Goal: Task Accomplishment & Management: Use online tool/utility

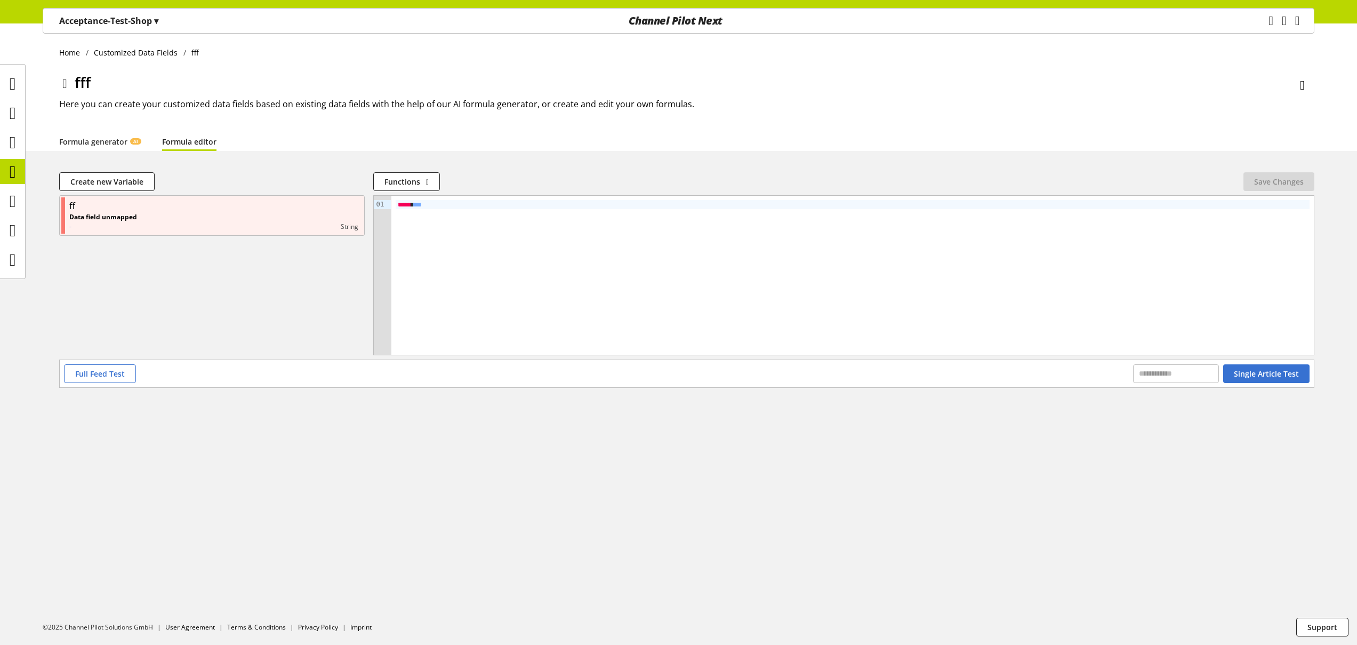
click at [533, 68] on div "Home Customized Data Fields fff fff Here you can create your customized data fi…" at bounding box center [678, 86] width 1357 height 127
click at [551, 63] on div "Home Customized Data Fields fff fff Here you can create your customized data fi…" at bounding box center [678, 86] width 1357 height 127
click at [235, 78] on div "fff" at bounding box center [686, 84] width 1255 height 27
click at [142, 22] on p "Acceptance-Test-Shop ▾" at bounding box center [108, 20] width 99 height 13
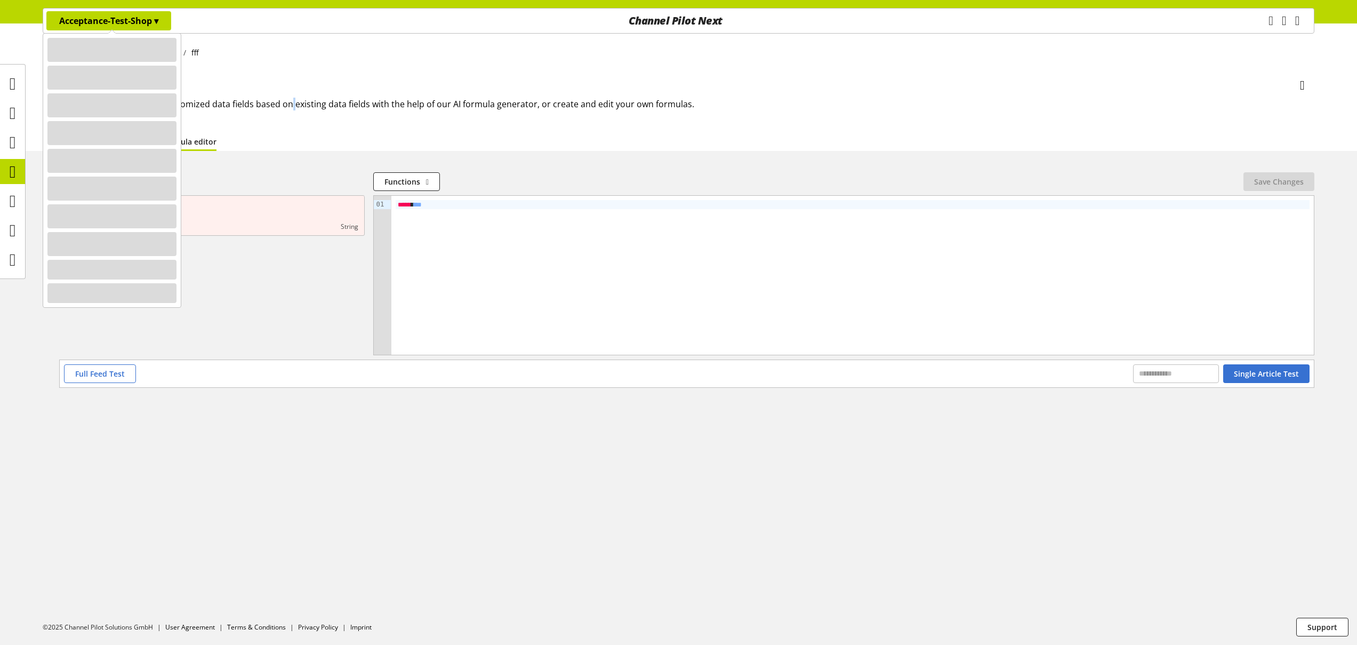
click at [291, 110] on h2 "Here you can create your customized data fields based on existing data fields w…" at bounding box center [686, 104] width 1255 height 13
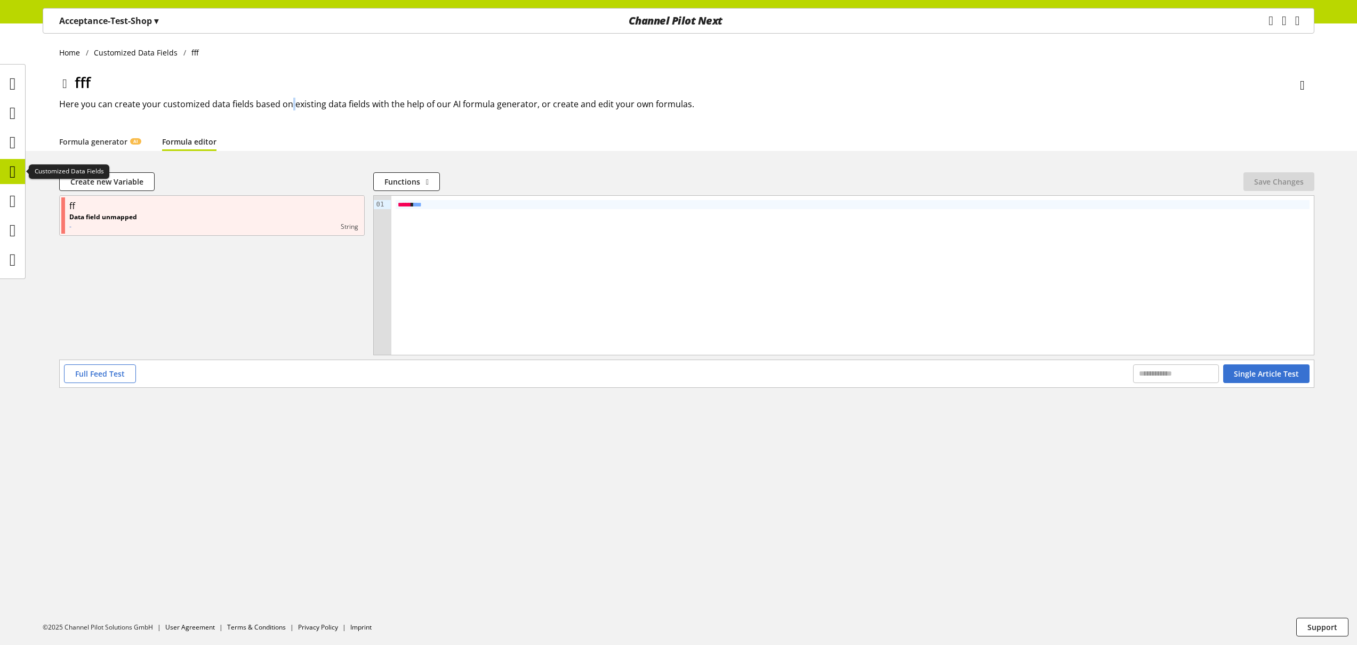
click at [13, 168] on icon at bounding box center [13, 171] width 6 height 21
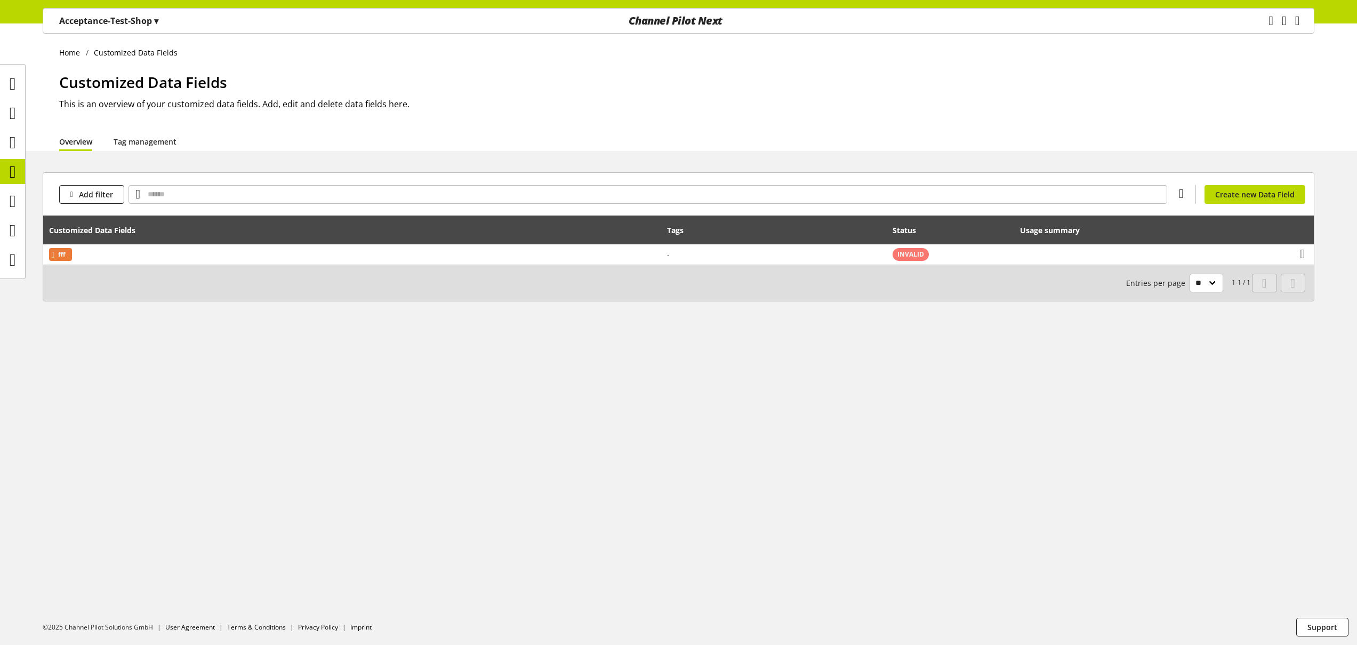
click at [107, 23] on p "Acceptance-Test-Shop ▾" at bounding box center [108, 20] width 99 height 13
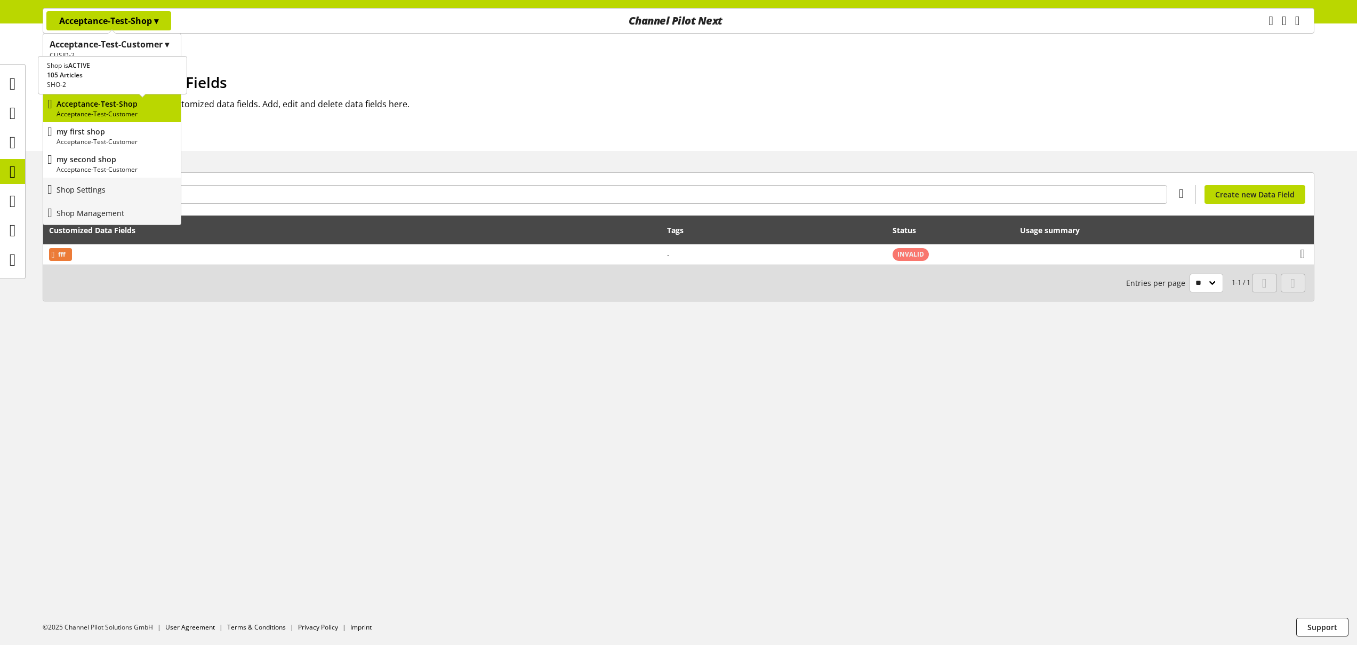
click at [130, 104] on p "Acceptance-Test-Shop" at bounding box center [117, 103] width 120 height 11
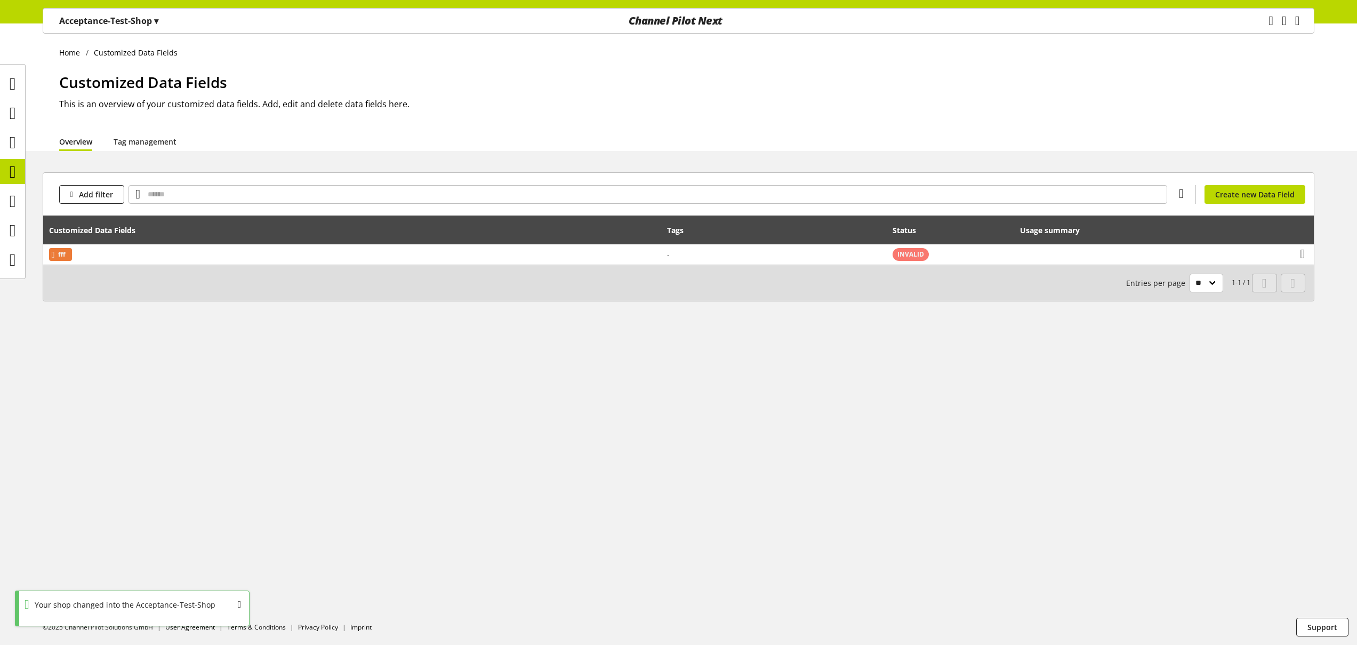
click at [132, 29] on div "Acceptance-Test-Shop ▾" at bounding box center [108, 20] width 125 height 19
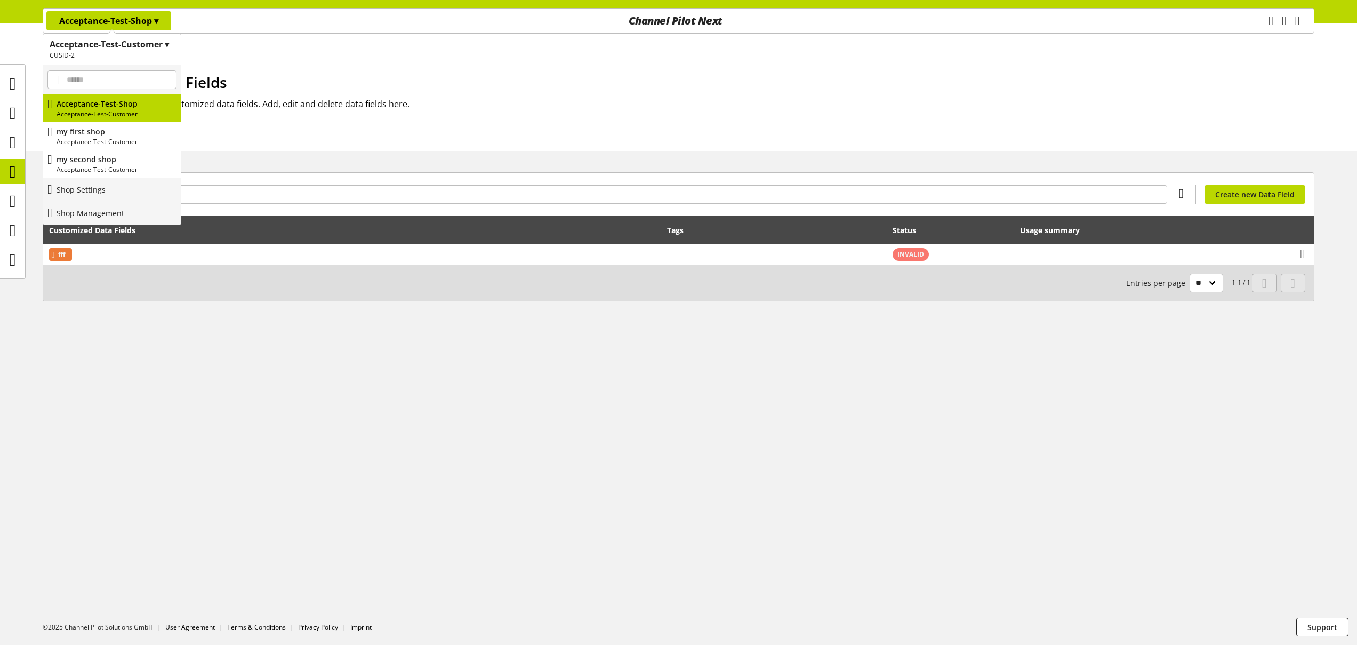
click at [276, 128] on div "Customized Data Fields This is an overview of your customized data fields. Add,…" at bounding box center [686, 101] width 1255 height 61
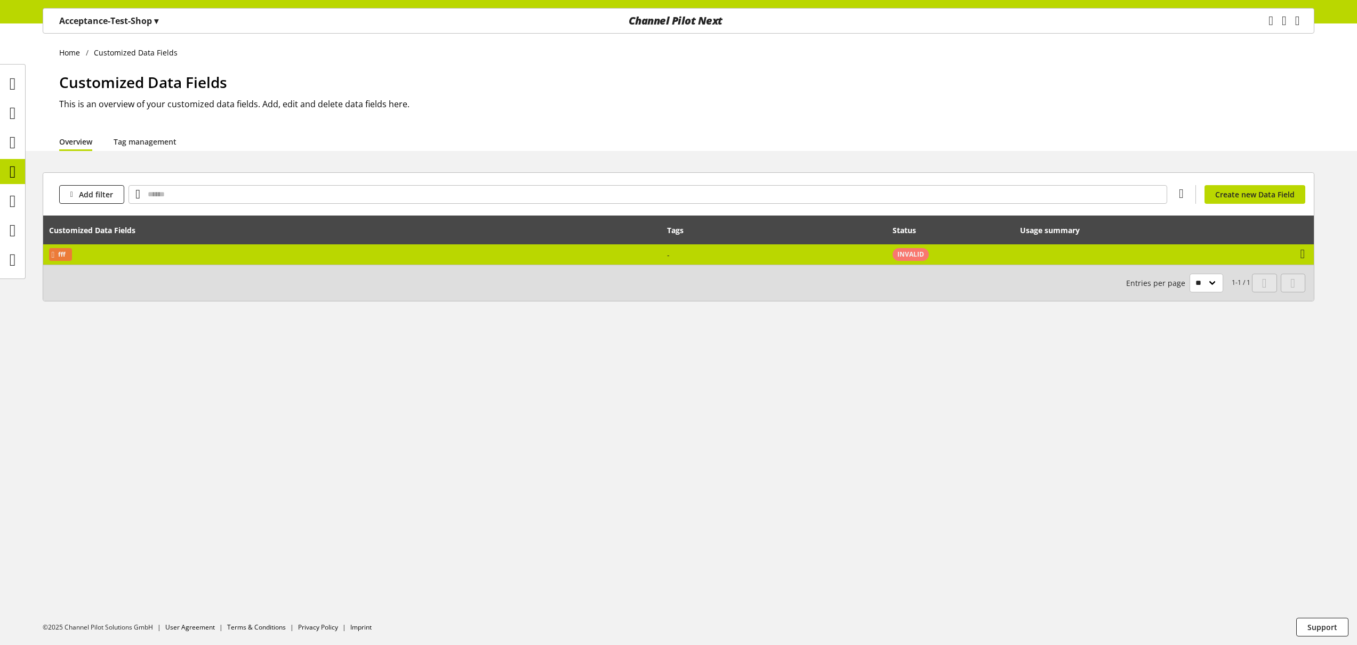
click at [151, 257] on td "fff" at bounding box center [352, 254] width 618 height 20
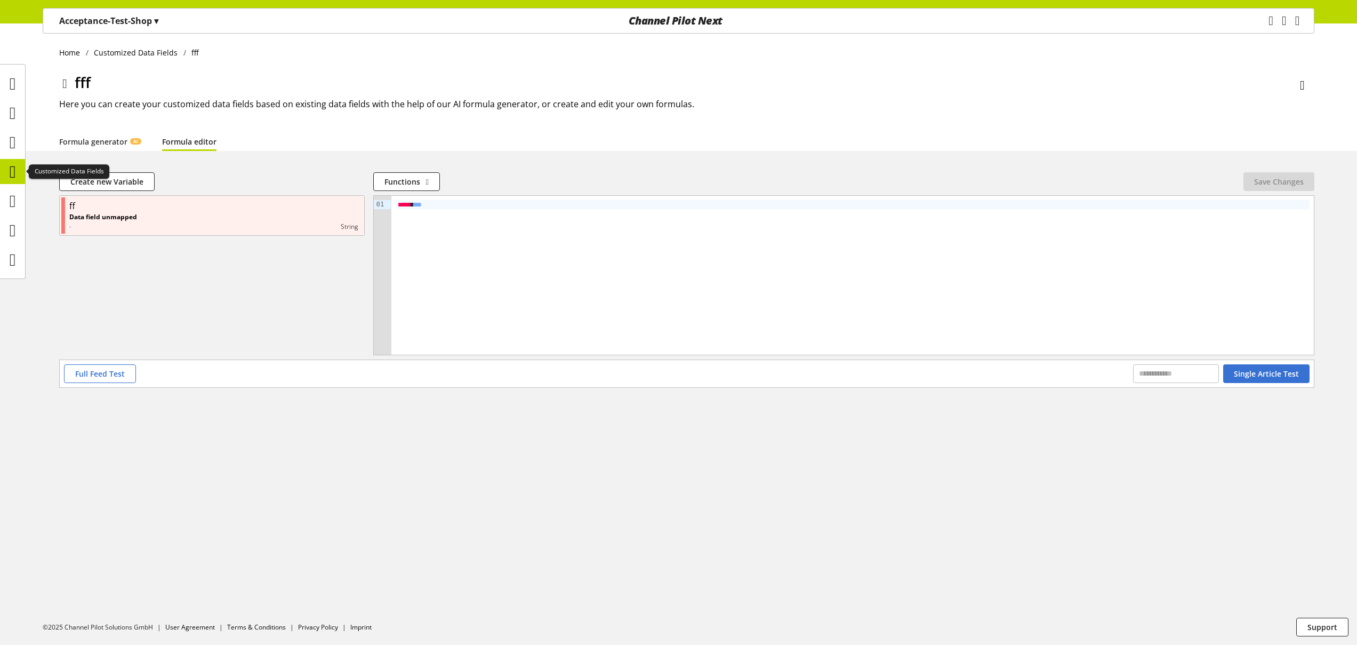
click at [14, 165] on icon at bounding box center [13, 171] width 6 height 21
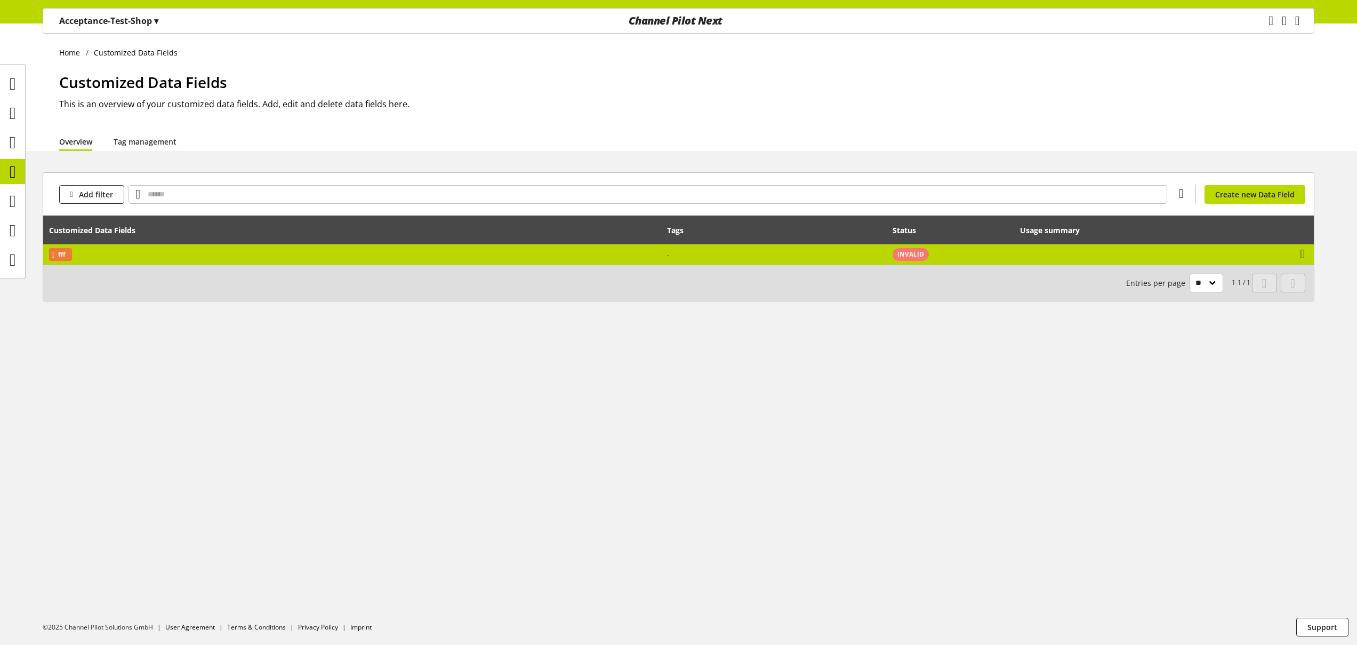
click at [421, 253] on td "fff" at bounding box center [352, 254] width 618 height 20
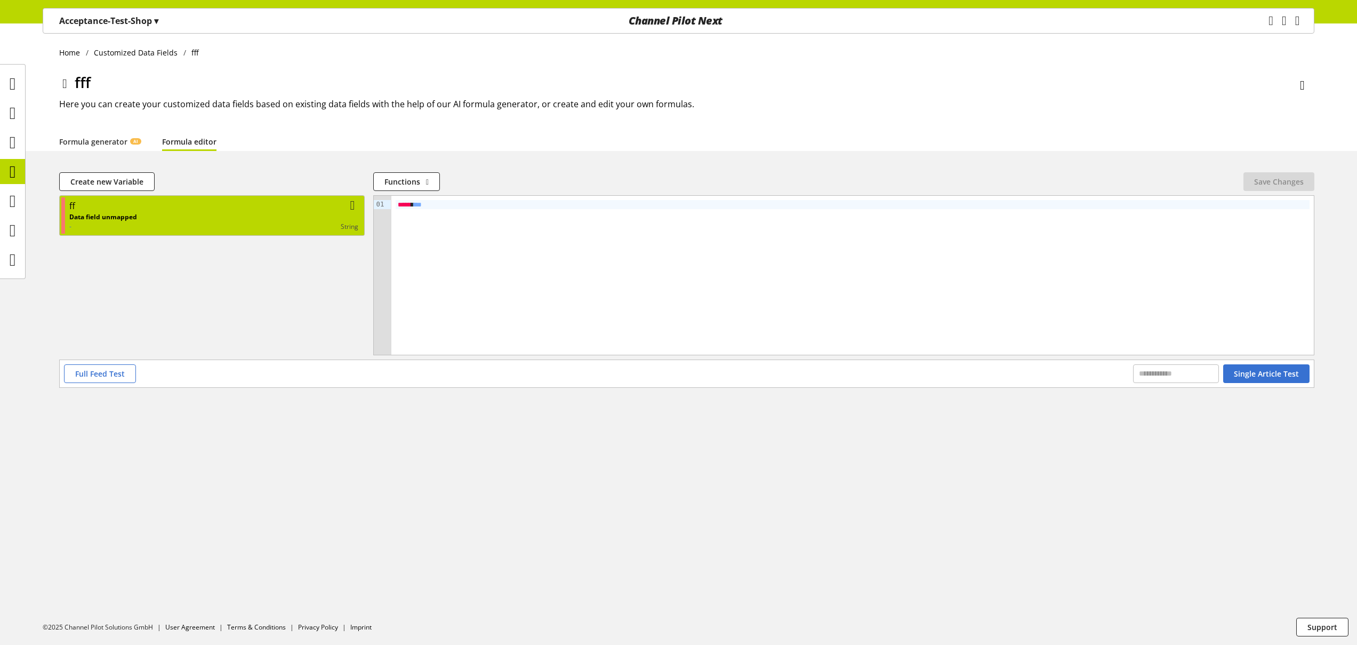
click at [145, 214] on div "Data field unmapped - string" at bounding box center [213, 221] width 289 height 19
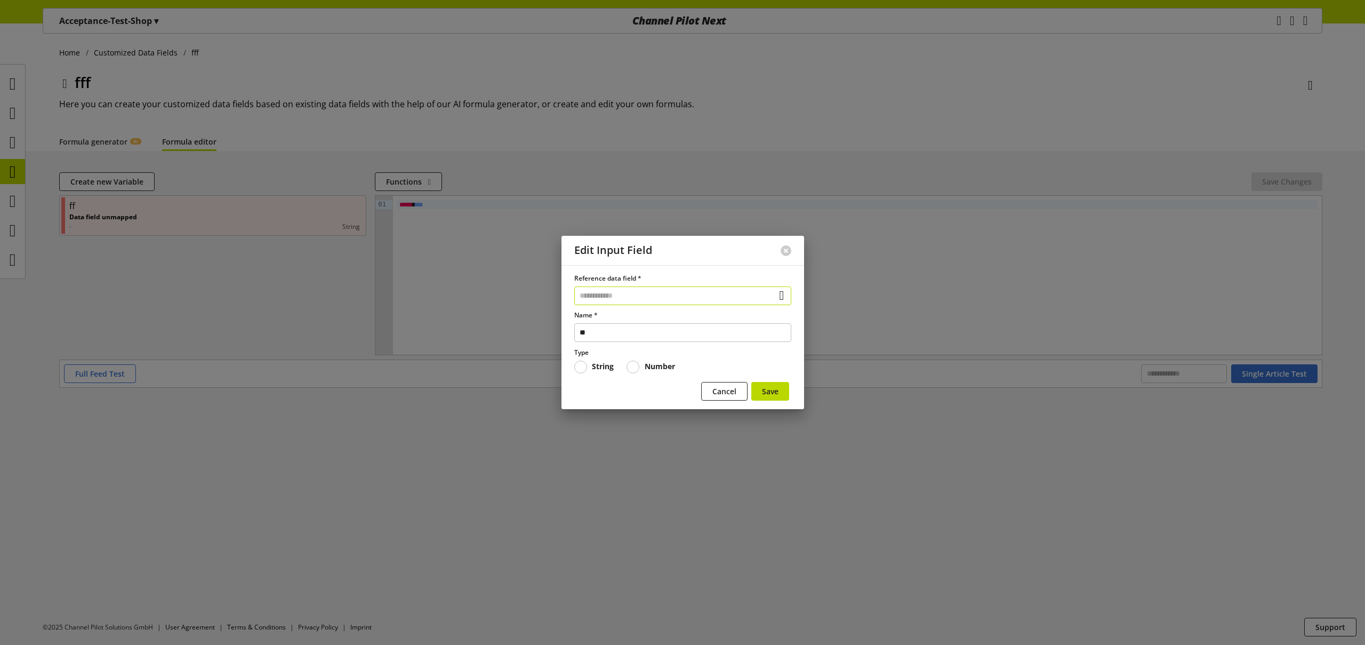
click at [627, 296] on input "text" at bounding box center [682, 295] width 217 height 19
click at [638, 357] on div "Data Fields from Feeds" at bounding box center [680, 356] width 170 height 11
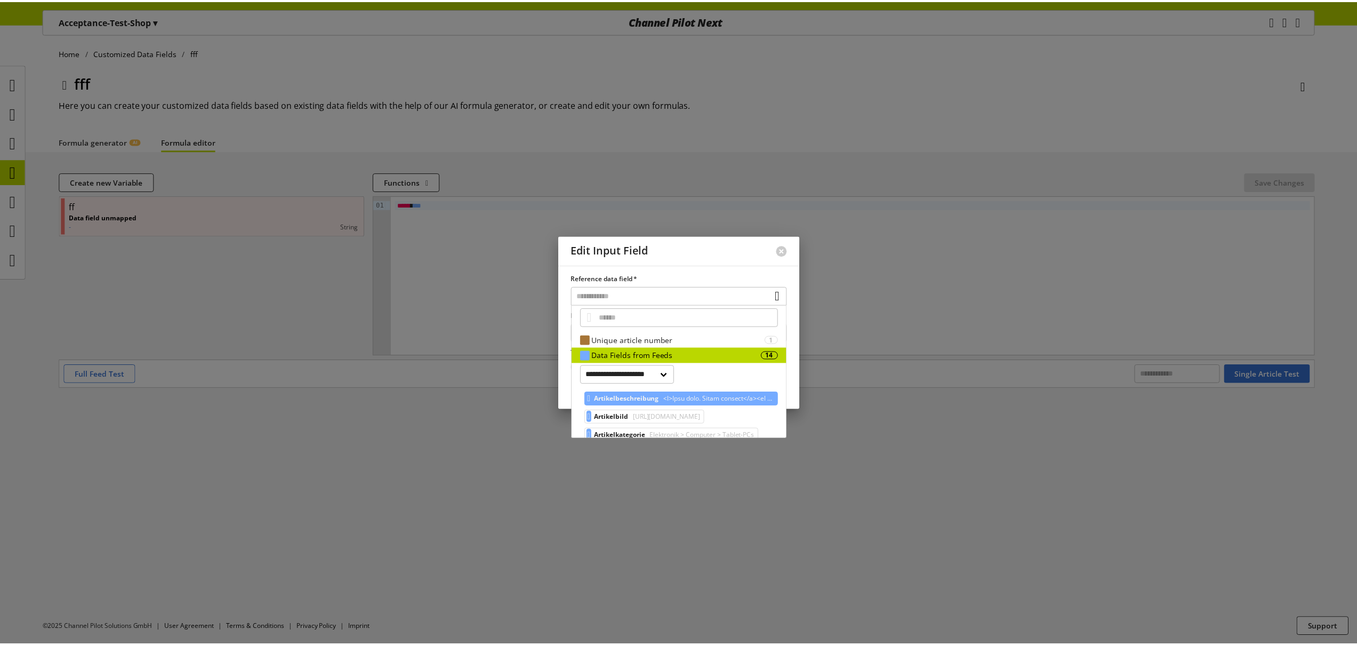
scroll to position [2, 0]
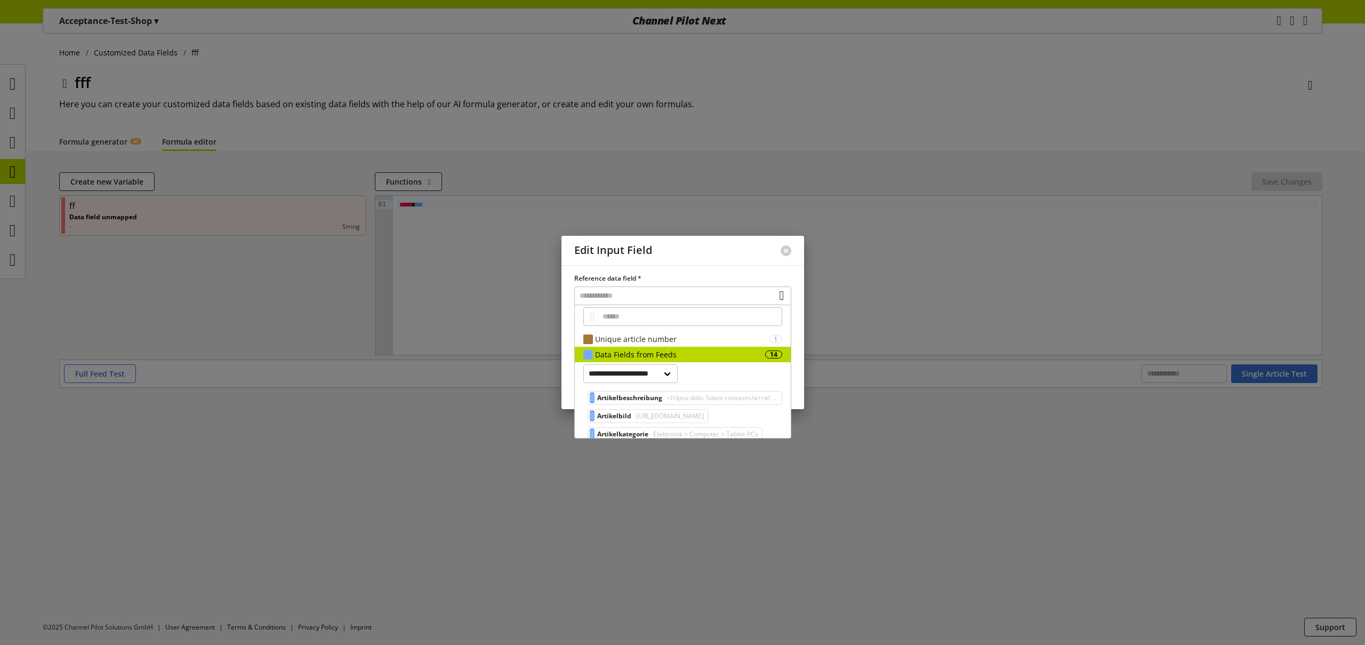
click at [653, 398] on span "Artikelbeschreibung" at bounding box center [629, 397] width 65 height 13
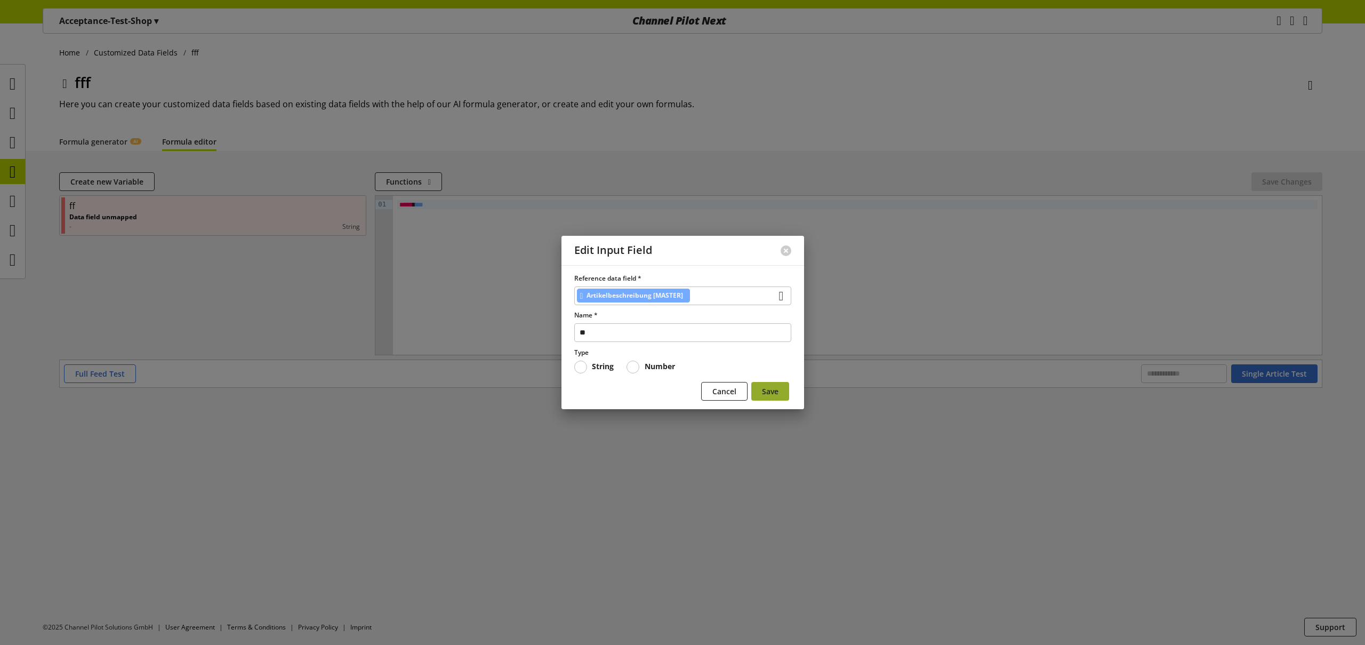
click at [760, 388] on button "Save" at bounding box center [770, 391] width 38 height 19
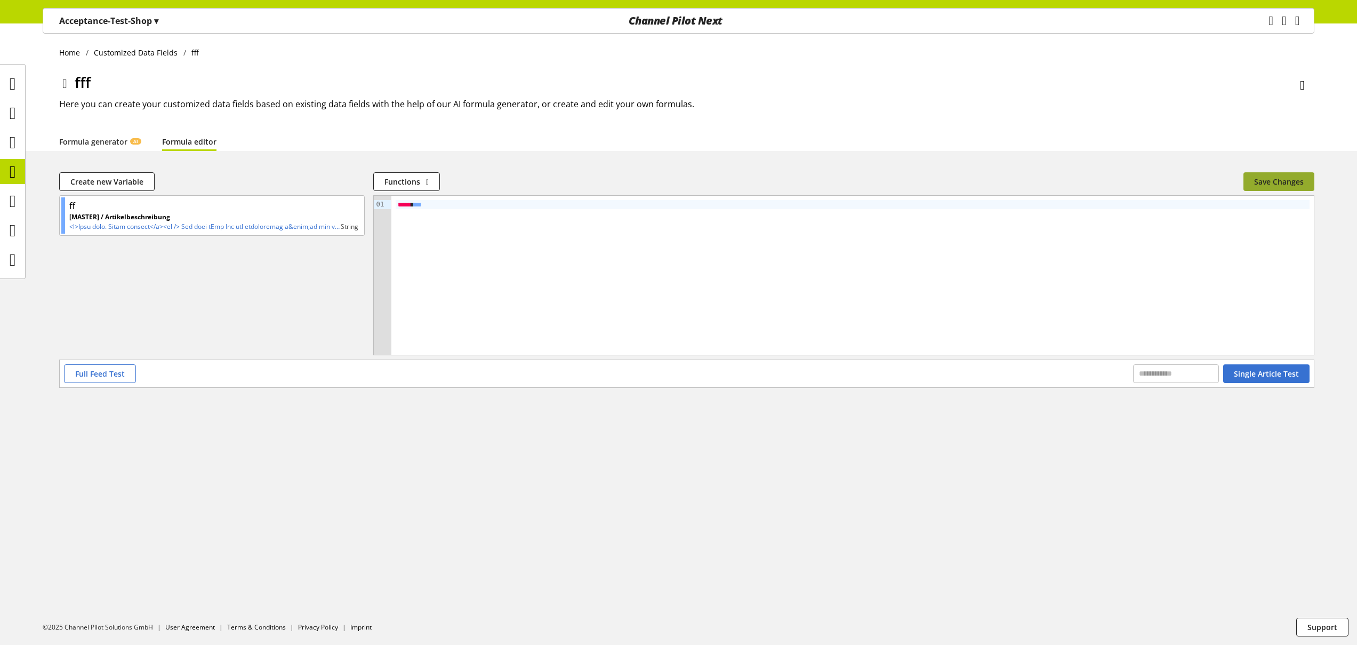
click at [1278, 180] on span "Save Changes" at bounding box center [1279, 181] width 50 height 11
click at [1279, 376] on span "Single Article Test" at bounding box center [1266, 373] width 65 height 11
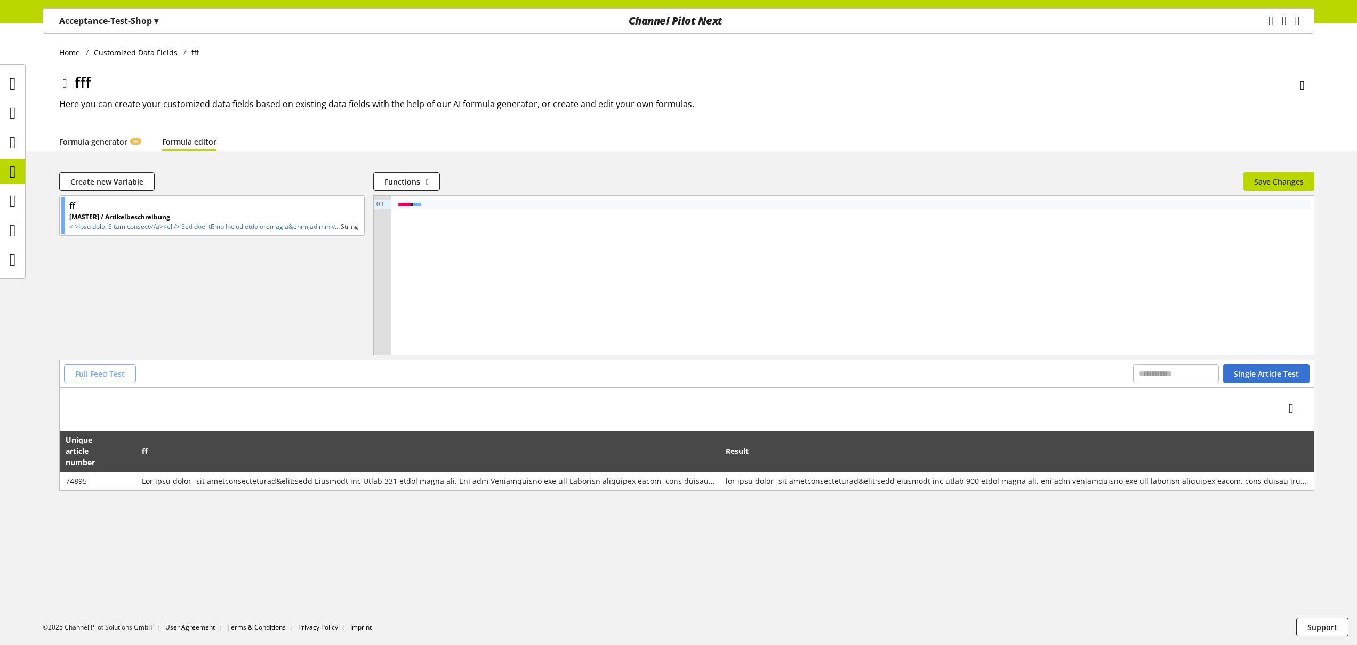
click at [114, 377] on span "Full Feed Test" at bounding box center [100, 373] width 50 height 11
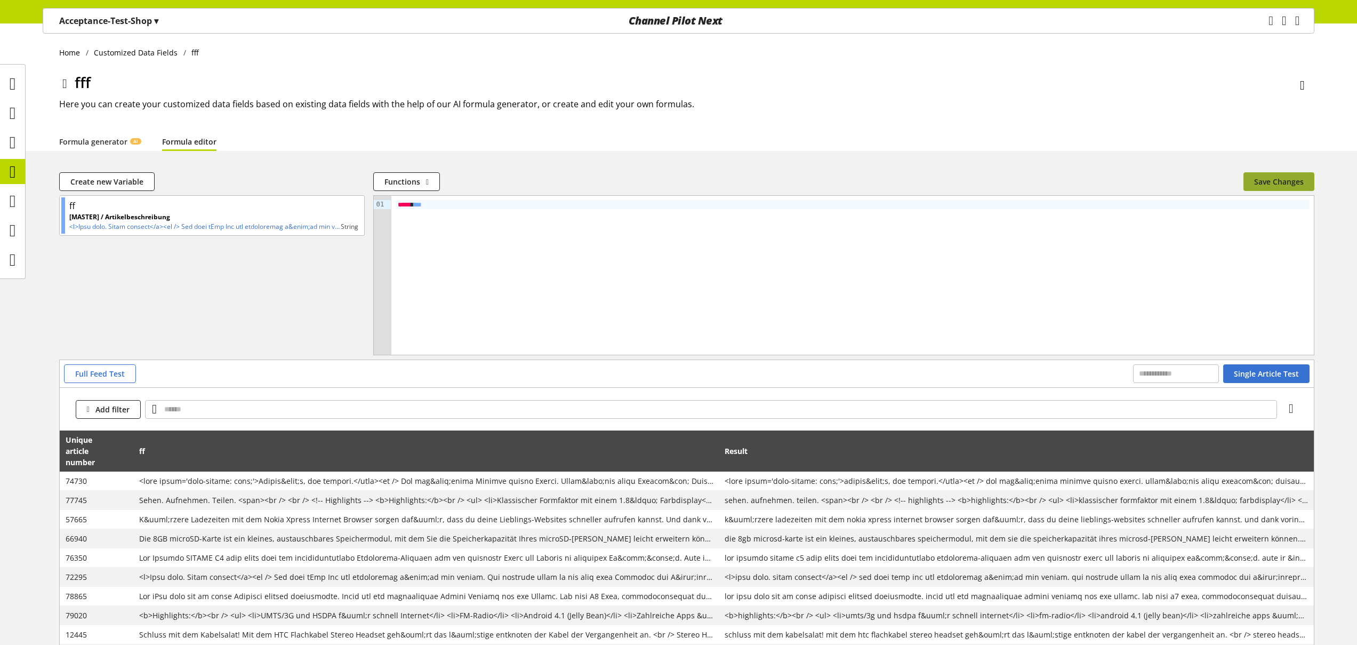
click at [1277, 186] on span "Save Changes" at bounding box center [1279, 181] width 50 height 11
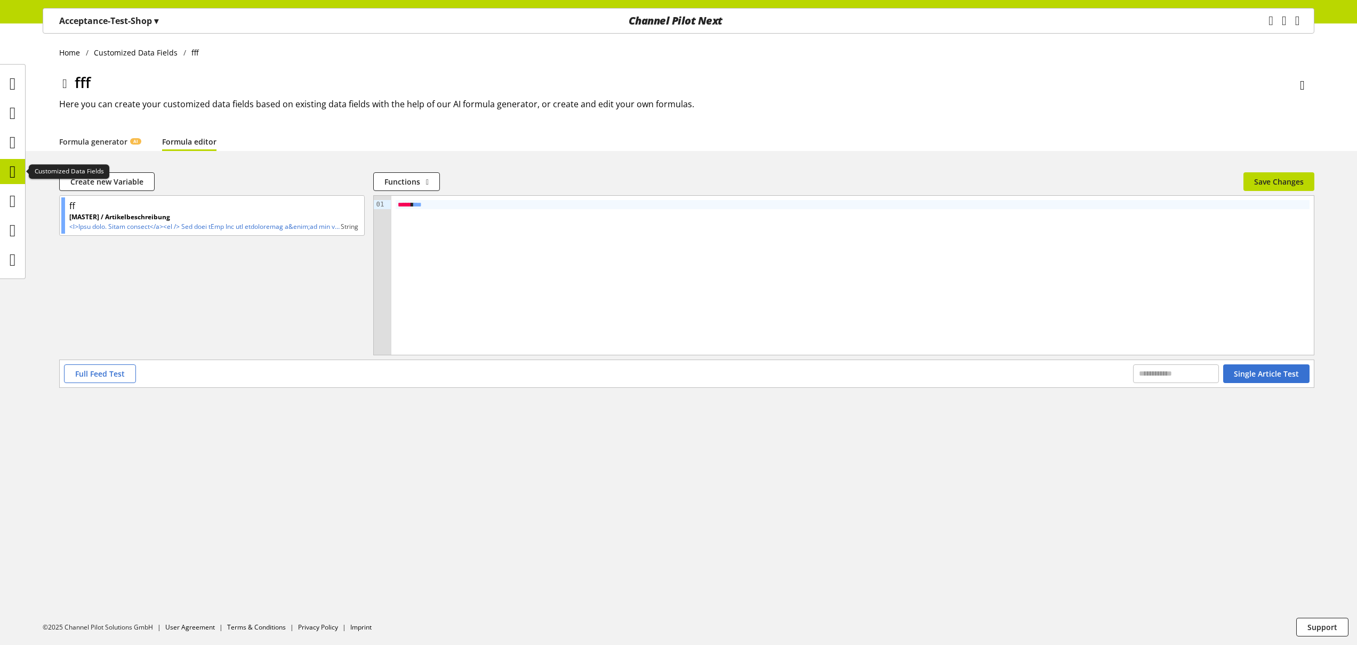
click at [13, 173] on icon at bounding box center [13, 171] width 6 height 21
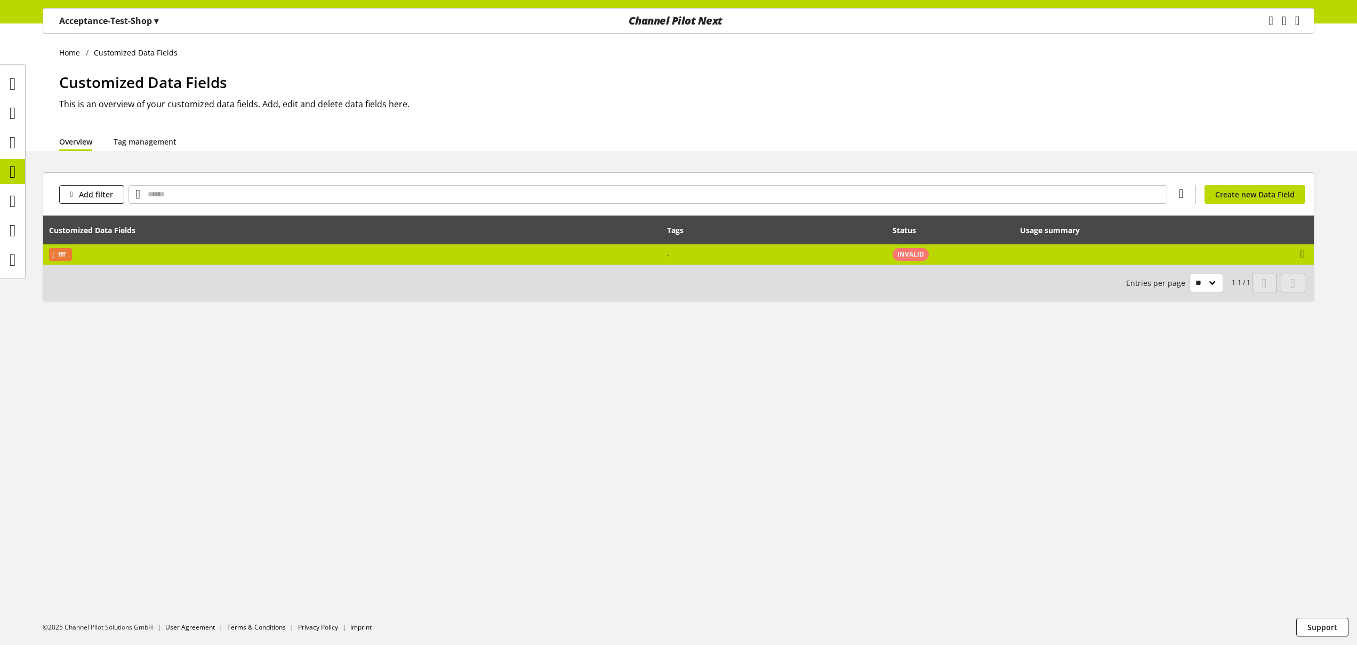
click at [558, 252] on td "fff" at bounding box center [352, 254] width 618 height 20
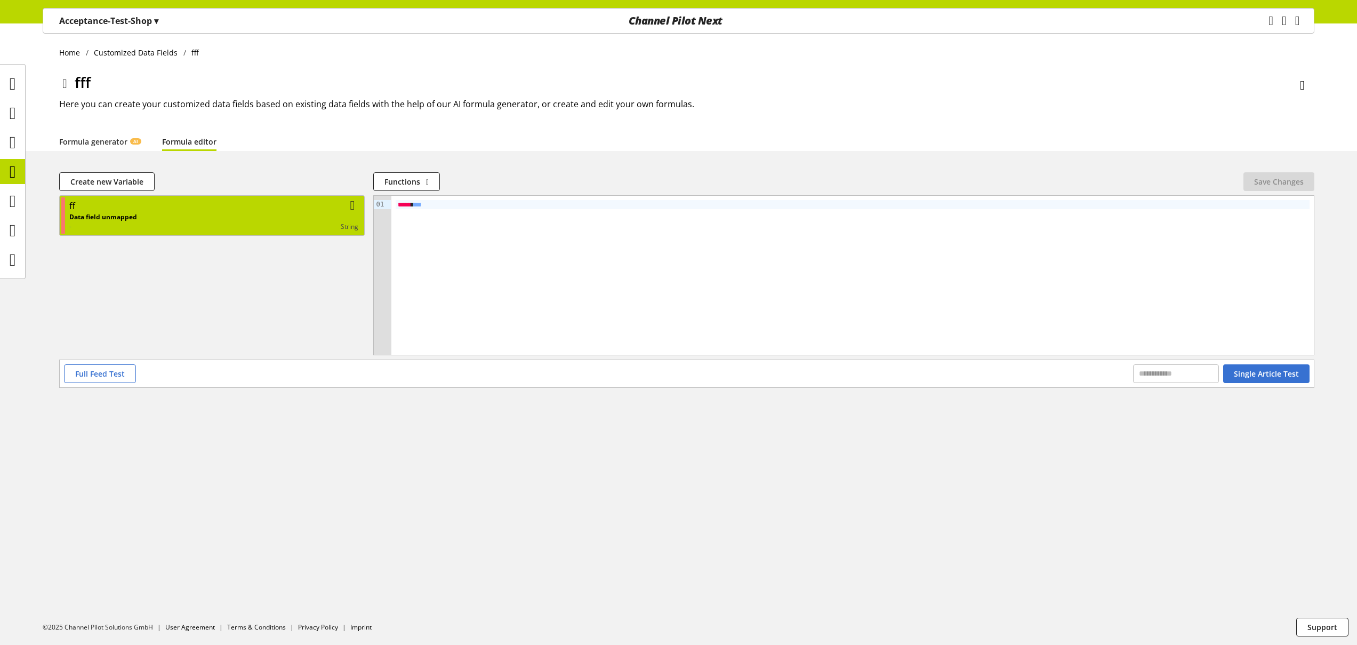
click at [221, 208] on div "ff" at bounding box center [213, 205] width 289 height 13
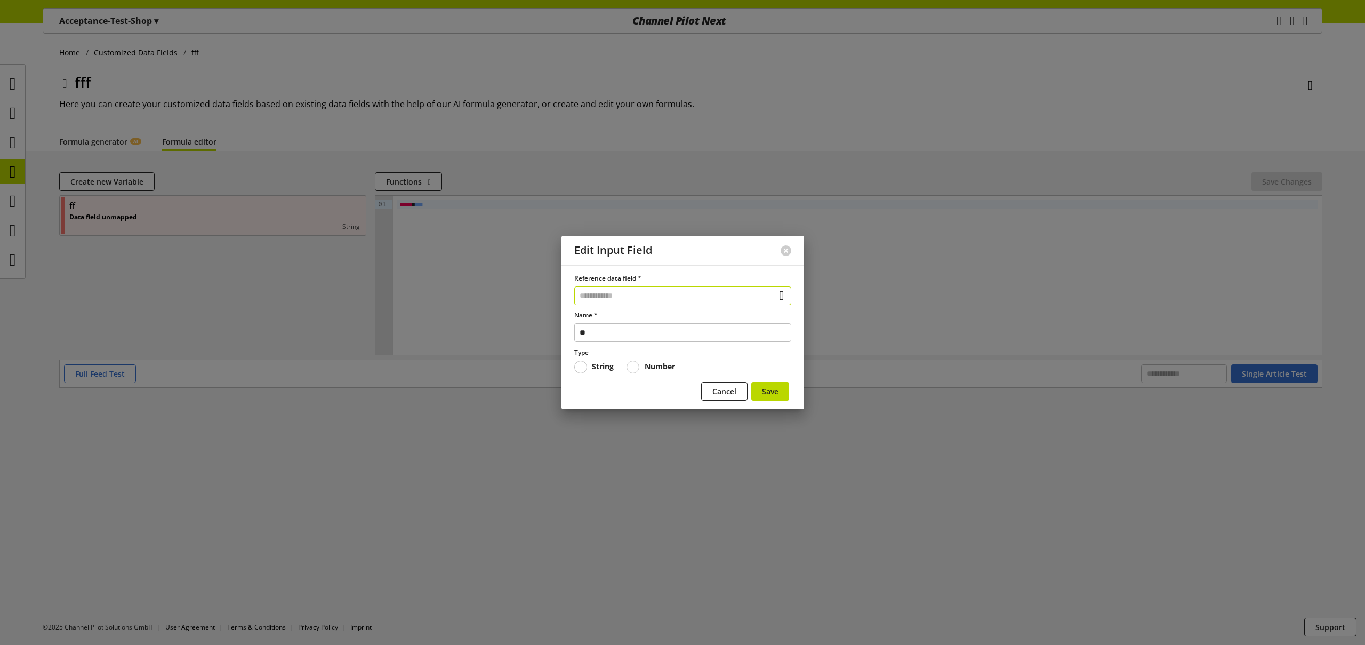
click at [606, 298] on input "text" at bounding box center [682, 295] width 217 height 19
click at [641, 363] on div "Data Fields from Feeds 14" at bounding box center [683, 356] width 216 height 15
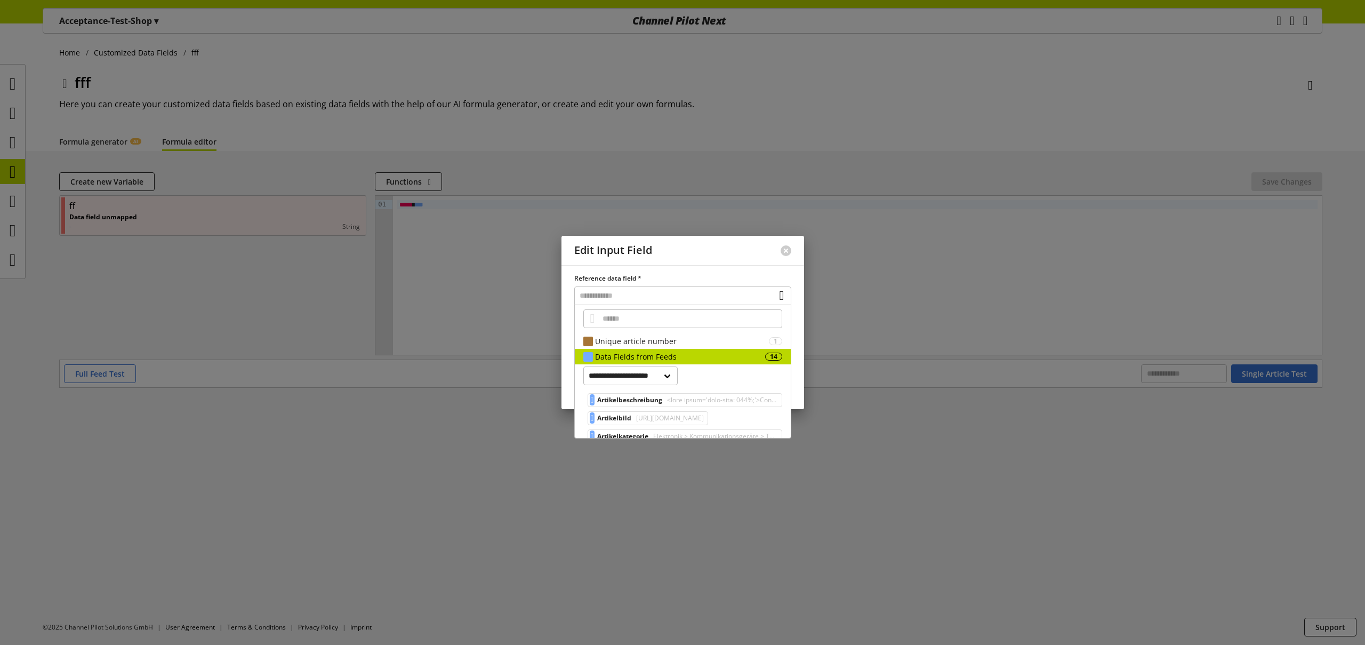
click at [502, 305] on div at bounding box center [682, 322] width 1365 height 645
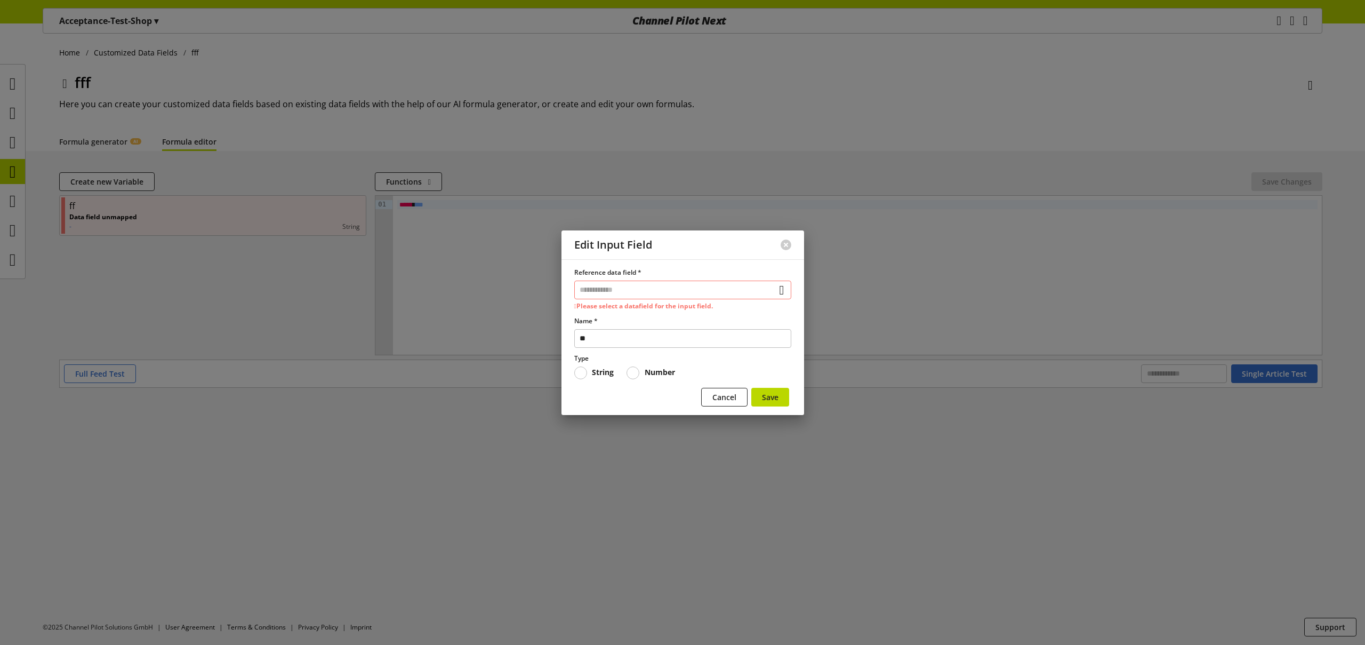
click at [603, 294] on input "text" at bounding box center [682, 289] width 217 height 19
click at [627, 359] on div "Data Fields from Feeds" at bounding box center [680, 362] width 170 height 11
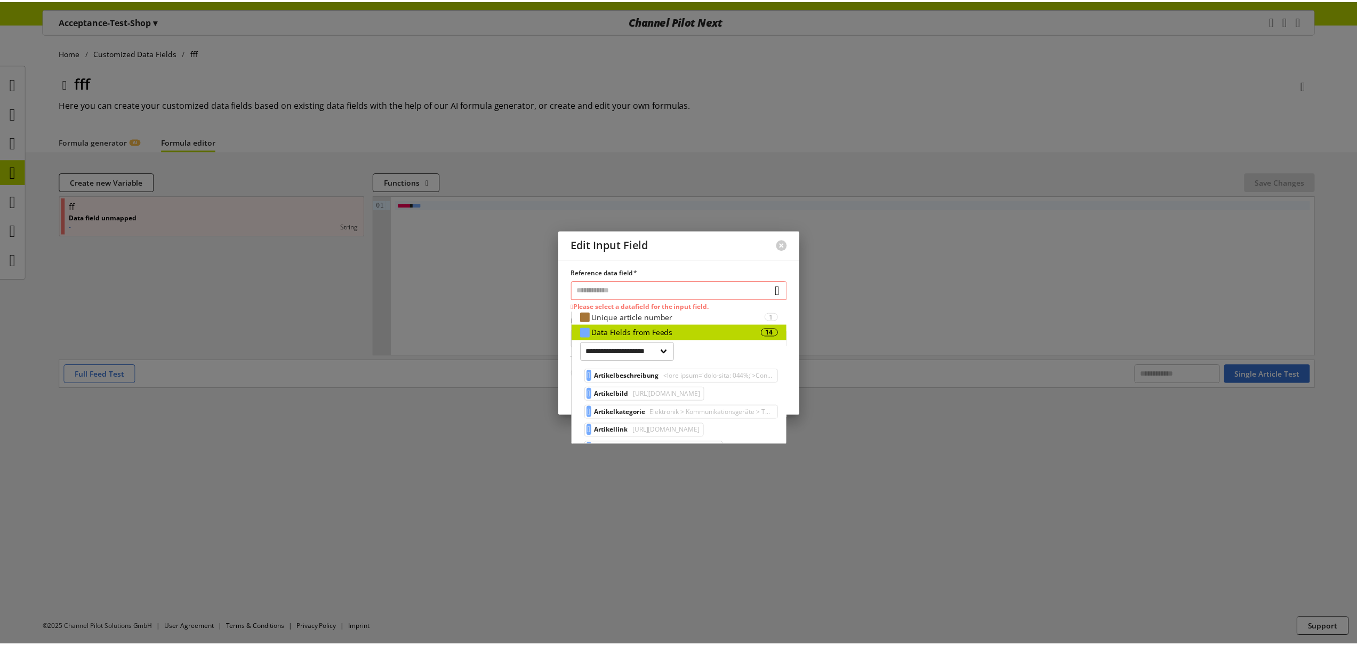
scroll to position [31, 0]
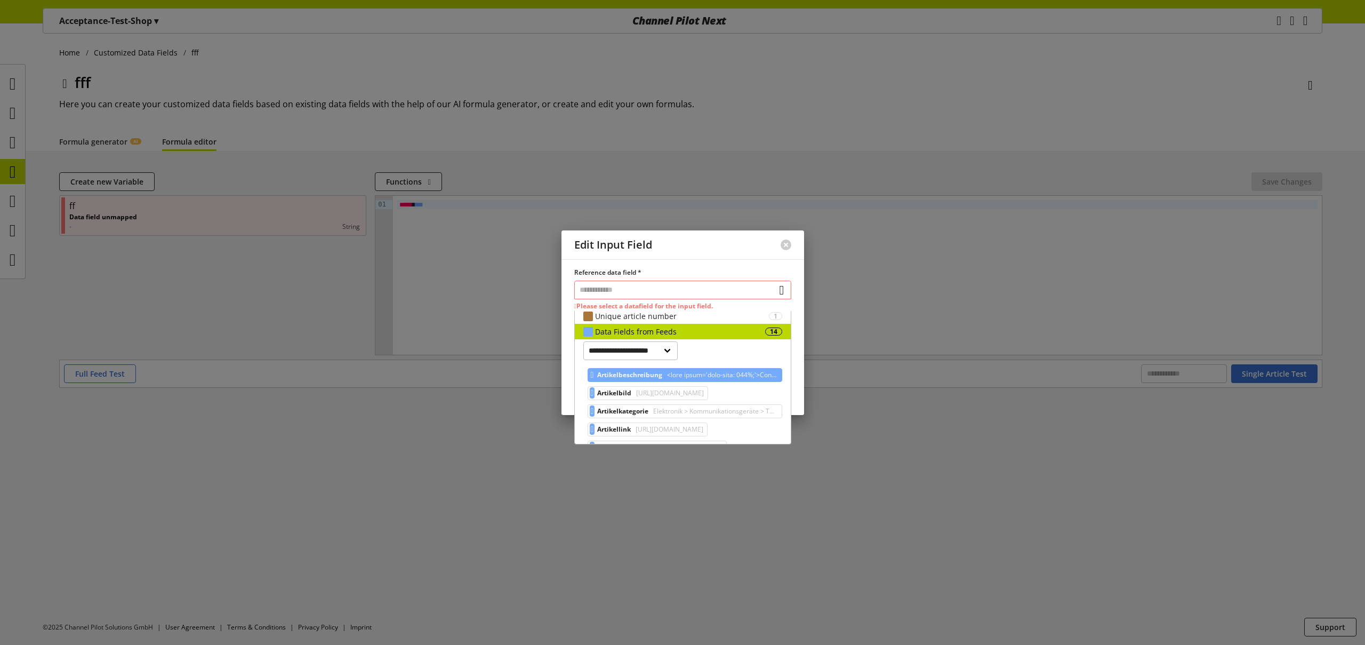
click at [662, 376] on span "Artikelbeschreibung" at bounding box center [629, 374] width 65 height 13
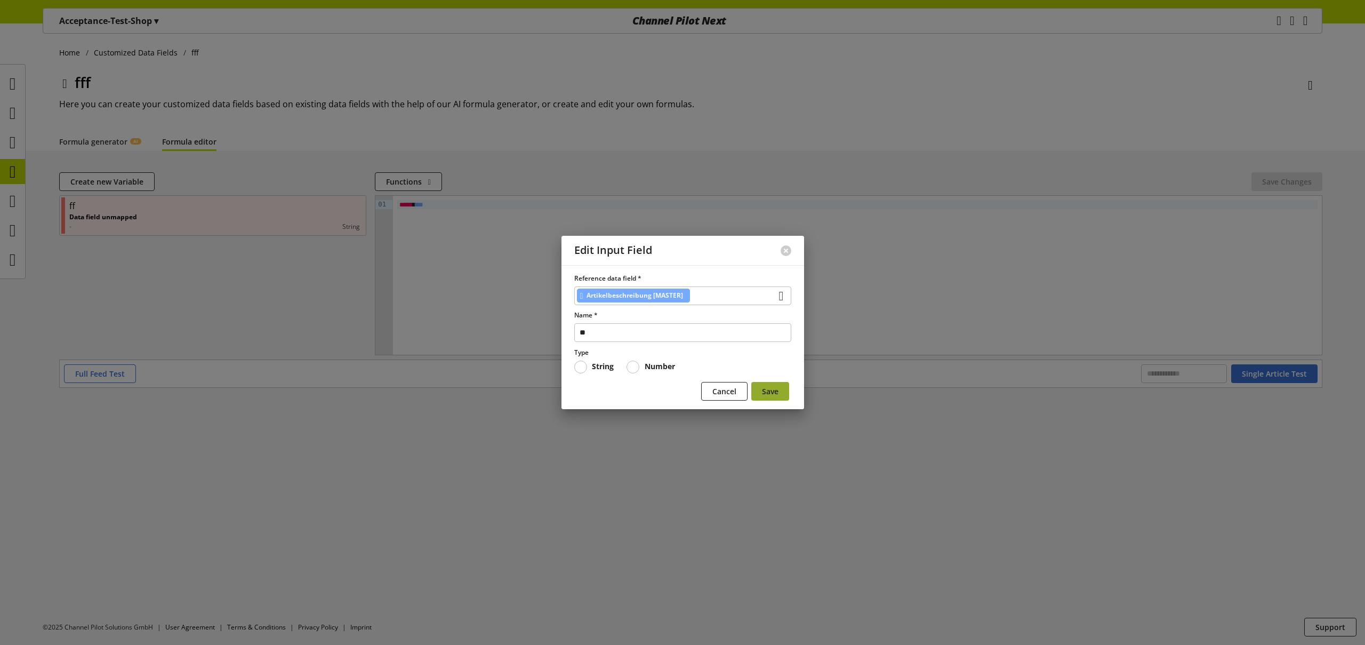
click at [766, 392] on span "Save" at bounding box center [770, 390] width 17 height 11
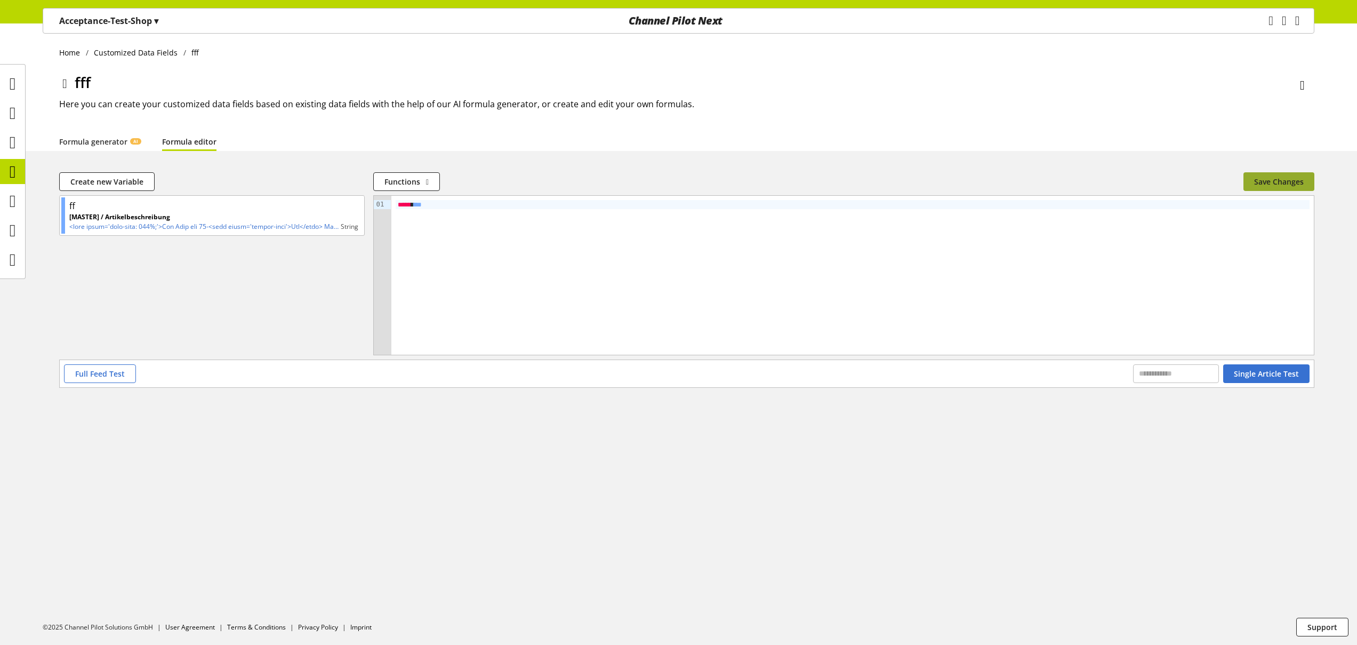
drag, startPoint x: 1259, startPoint y: 185, endPoint x: 1241, endPoint y: 191, distance: 19.7
click at [1259, 184] on span "Save Changes" at bounding box center [1279, 181] width 50 height 11
click at [11, 173] on icon at bounding box center [13, 171] width 6 height 21
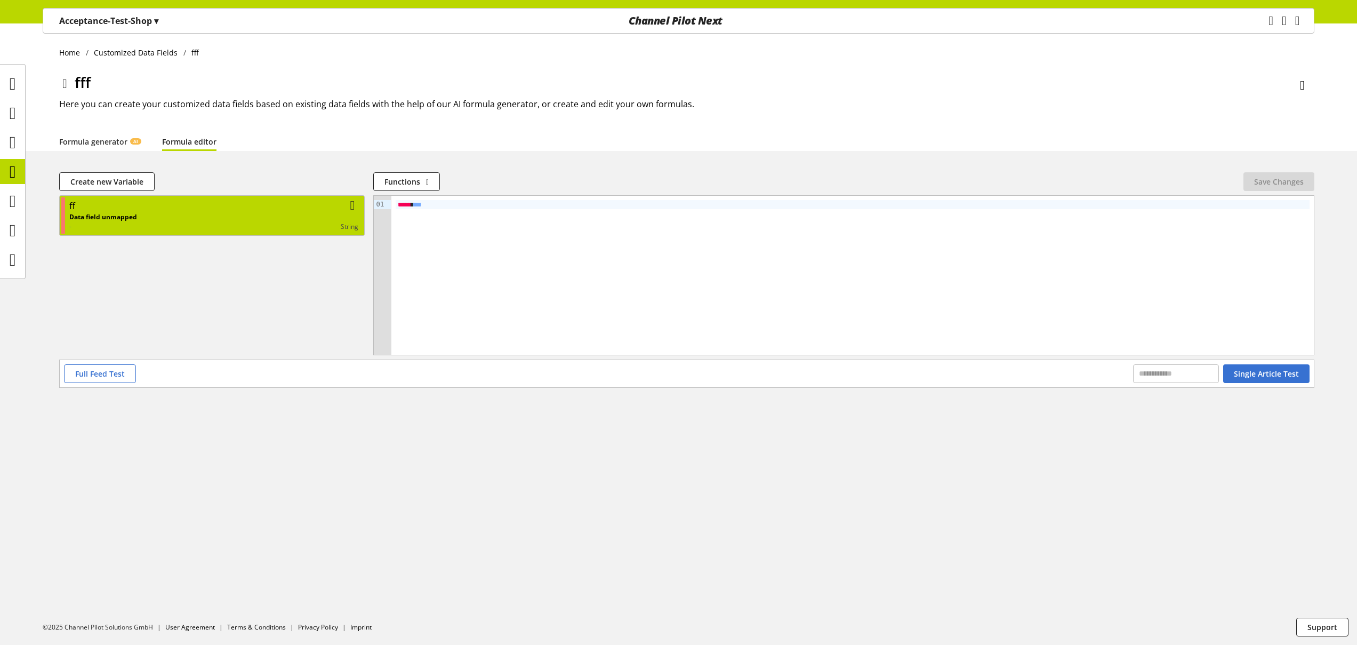
click at [249, 224] on div "string" at bounding box center [247, 227] width 221 height 10
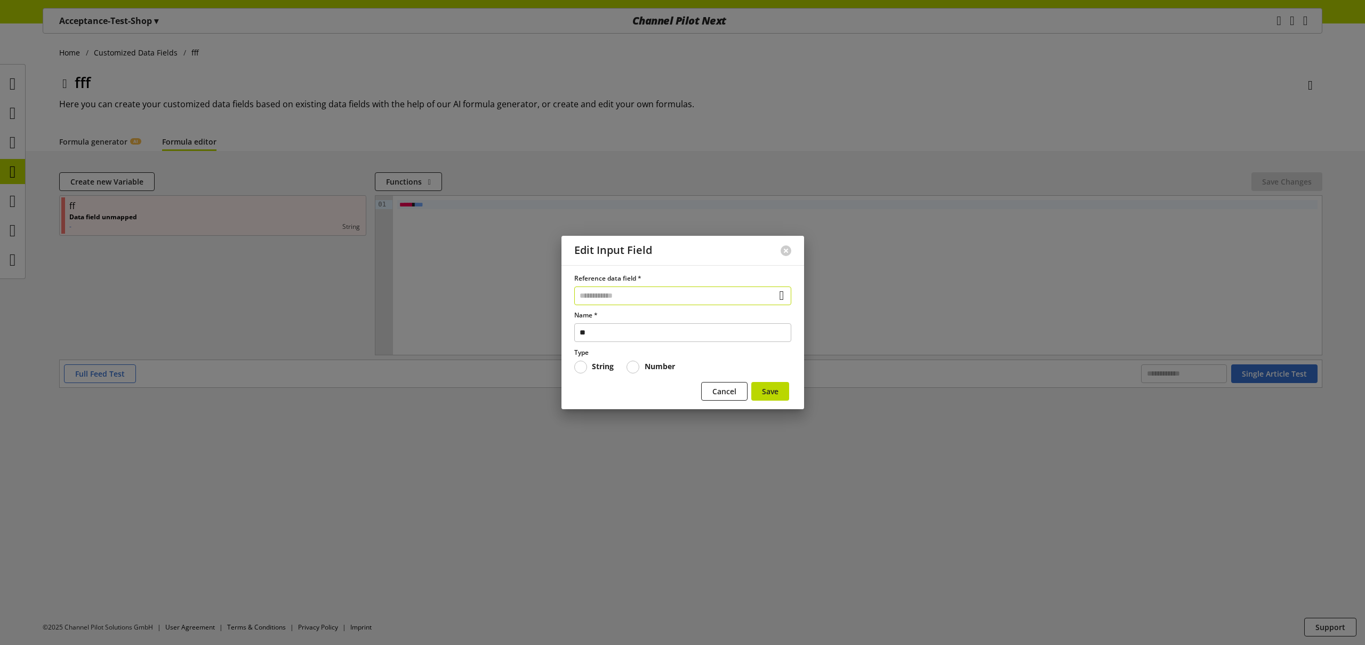
click at [669, 296] on input "text" at bounding box center [682, 295] width 217 height 19
click at [653, 359] on div "Data Fields from Feeds" at bounding box center [680, 356] width 170 height 11
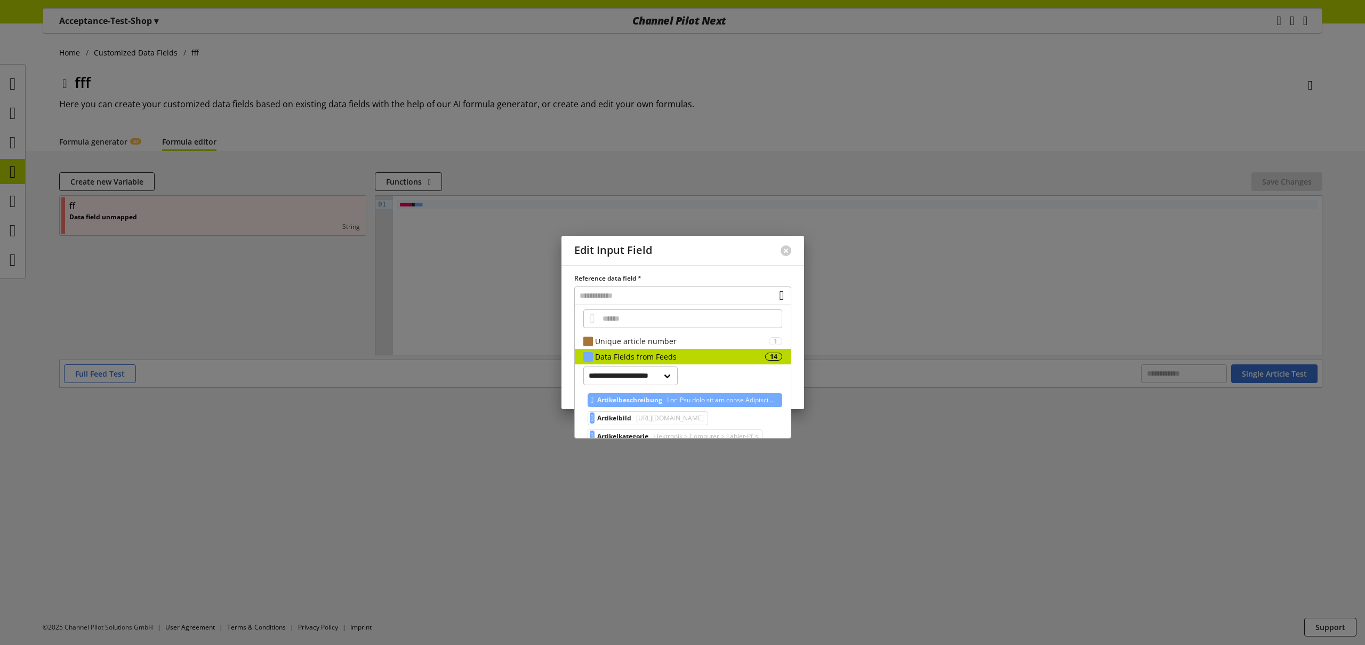
click at [645, 397] on span "Artikelbeschreibung" at bounding box center [629, 399] width 65 height 13
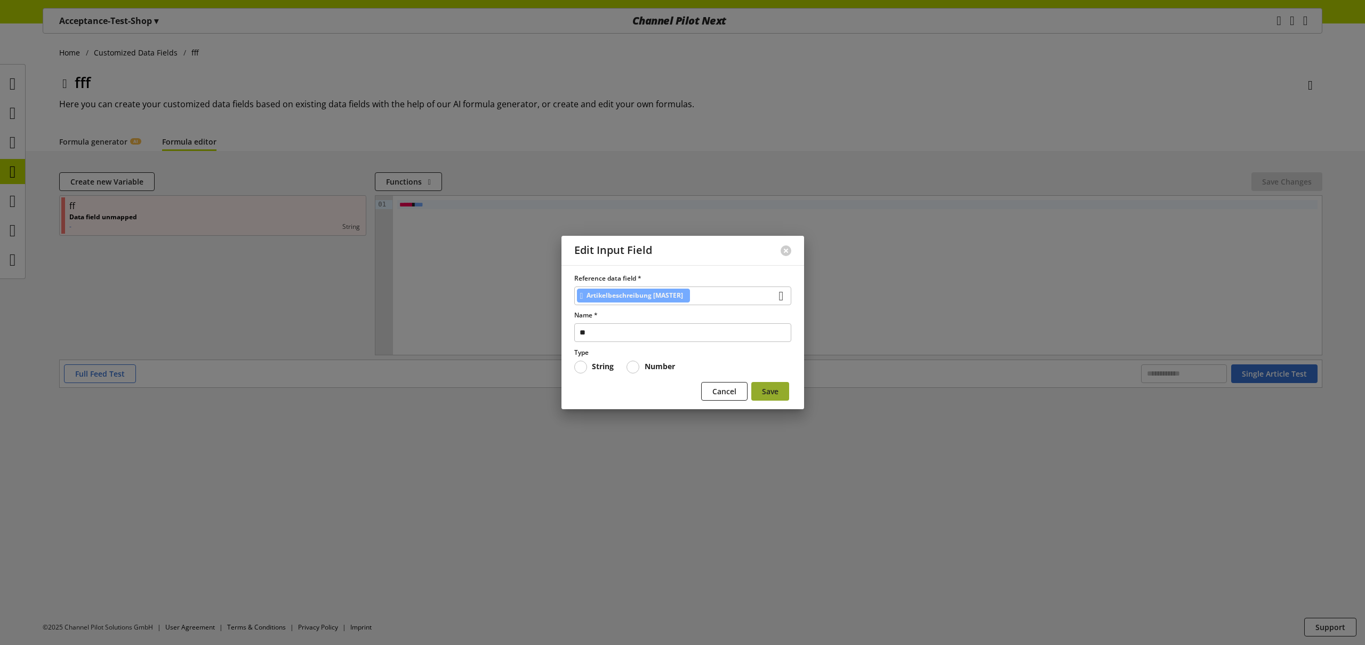
click at [775, 390] on span "Save" at bounding box center [770, 390] width 17 height 11
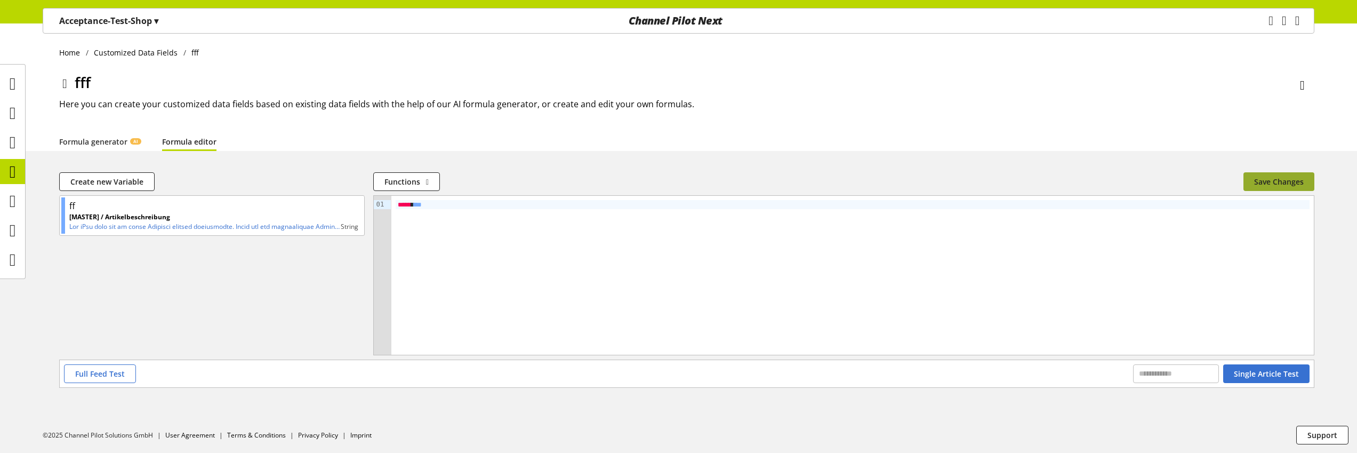
click at [1289, 181] on span "Save Changes" at bounding box center [1279, 181] width 50 height 11
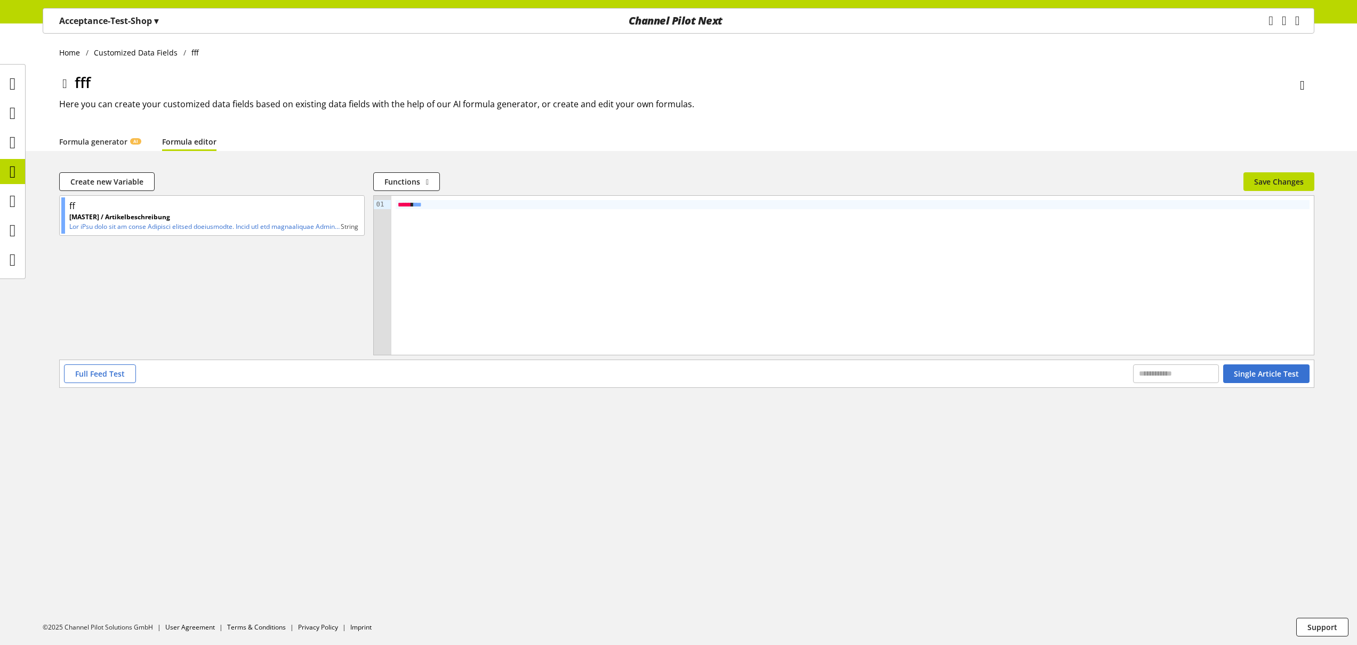
click at [245, 452] on div "Home Customized Data Fields fff fff Here you can create your customized data fi…" at bounding box center [678, 333] width 1357 height 621
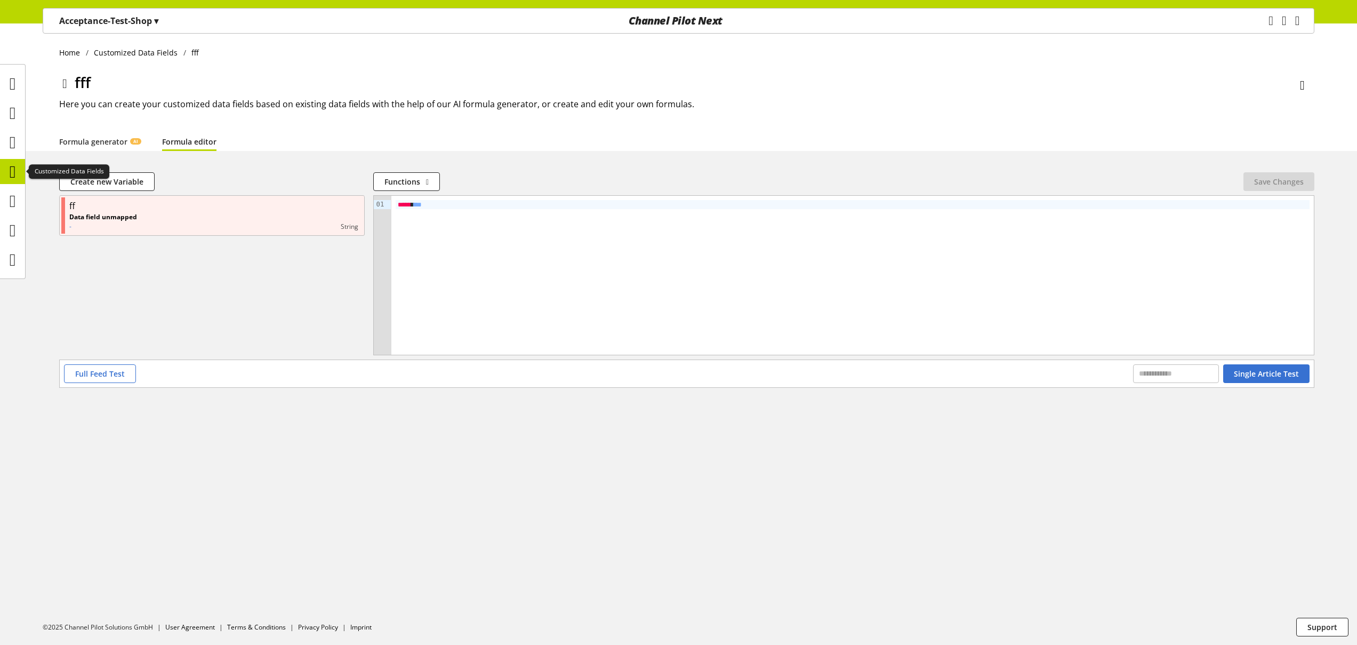
click at [13, 173] on icon at bounding box center [13, 171] width 6 height 21
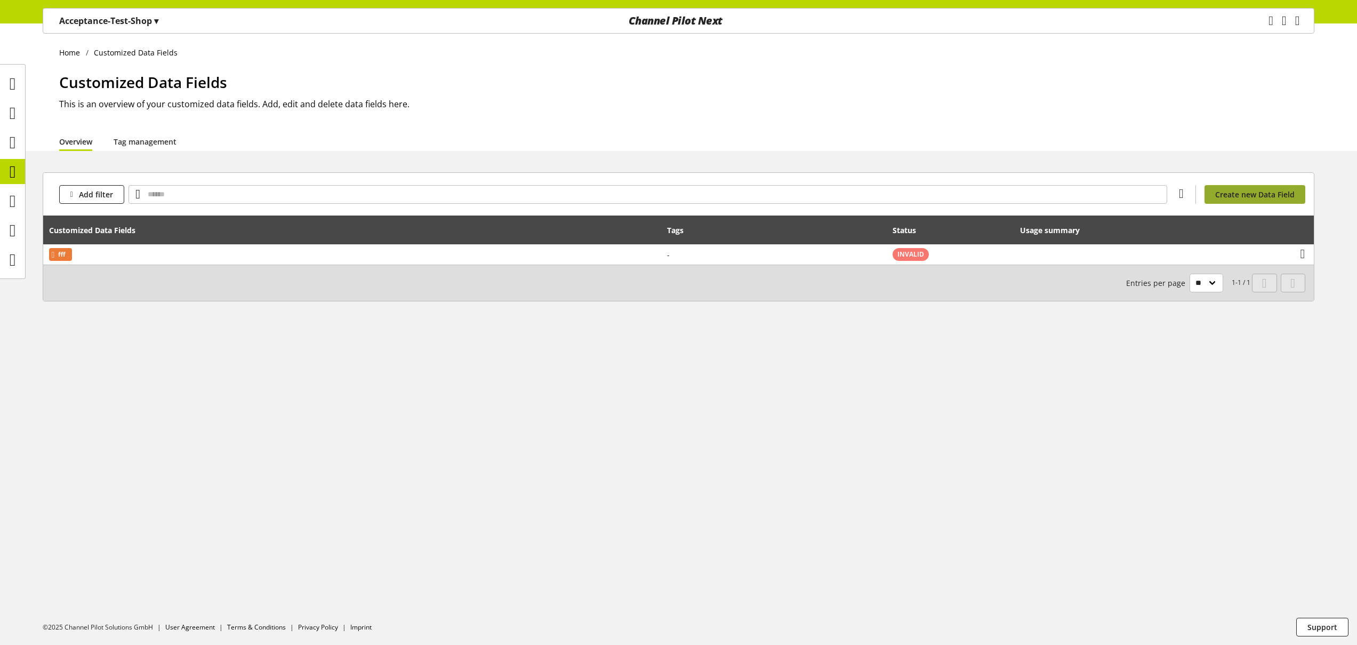
click at [1240, 193] on span "Create new Data Field" at bounding box center [1254, 194] width 79 height 11
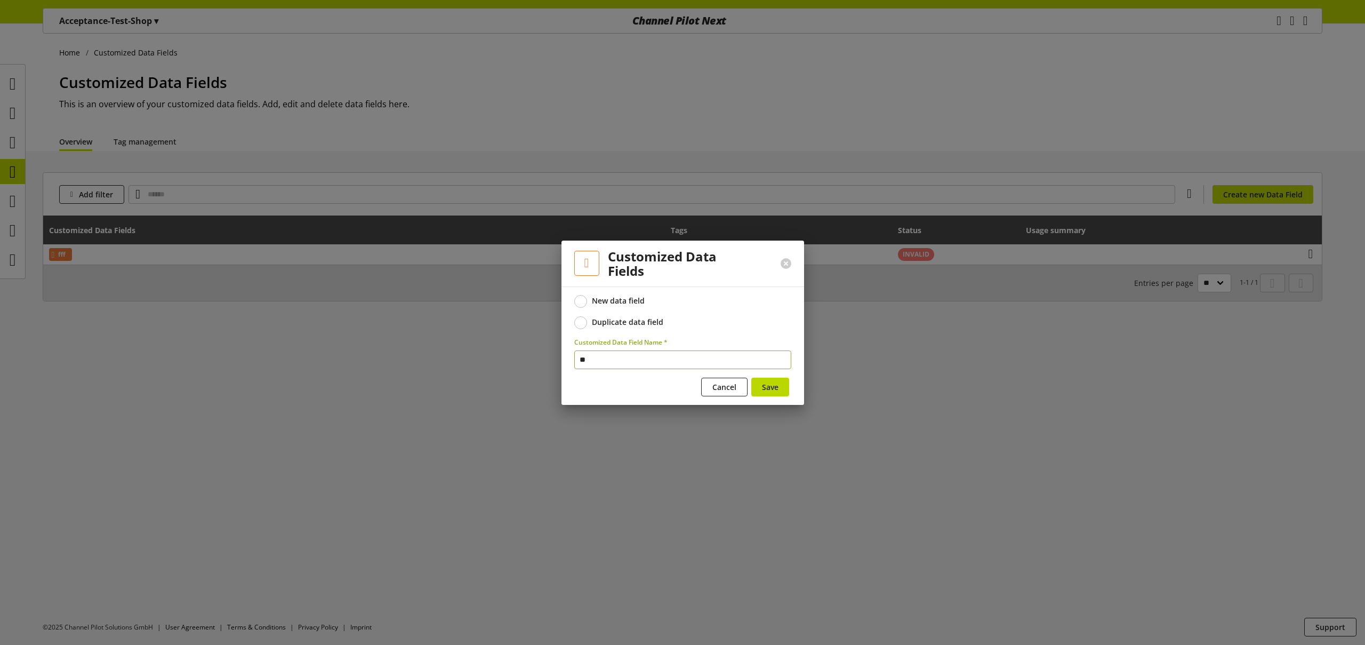
type input "*"
type input "****"
click at [776, 385] on span "Save" at bounding box center [770, 386] width 17 height 11
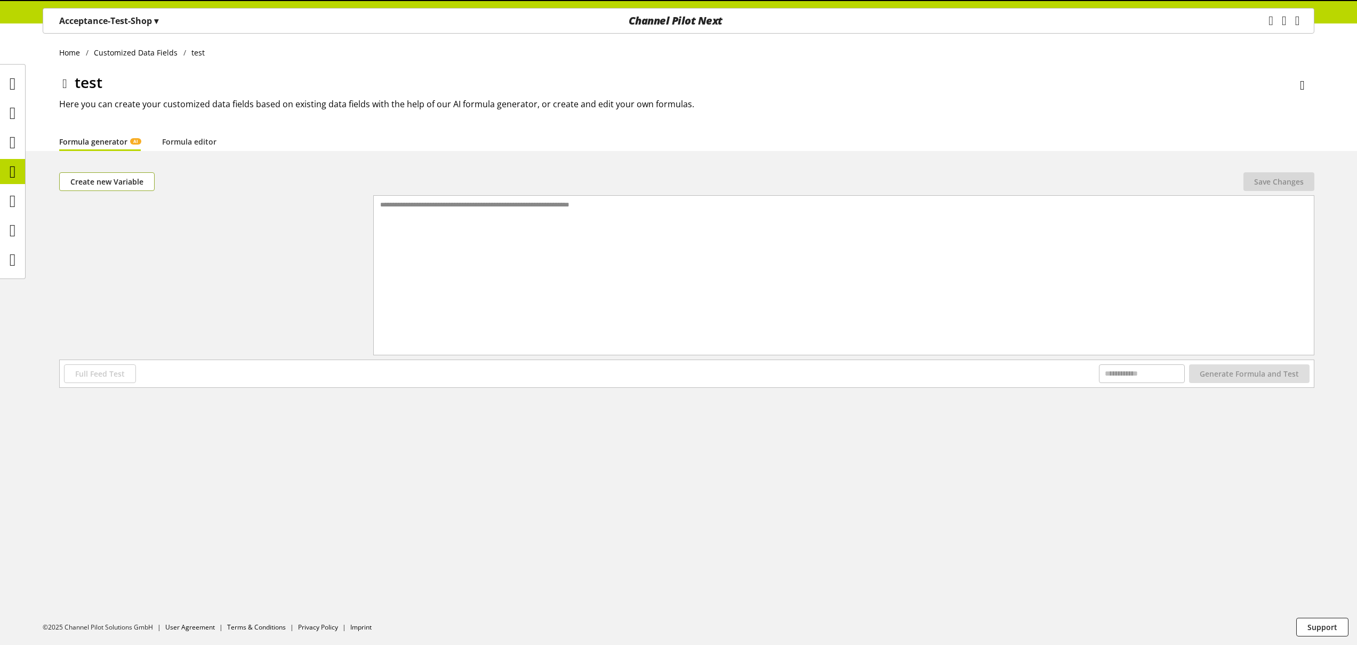
click at [117, 180] on span "Create new Variable" at bounding box center [106, 181] width 73 height 11
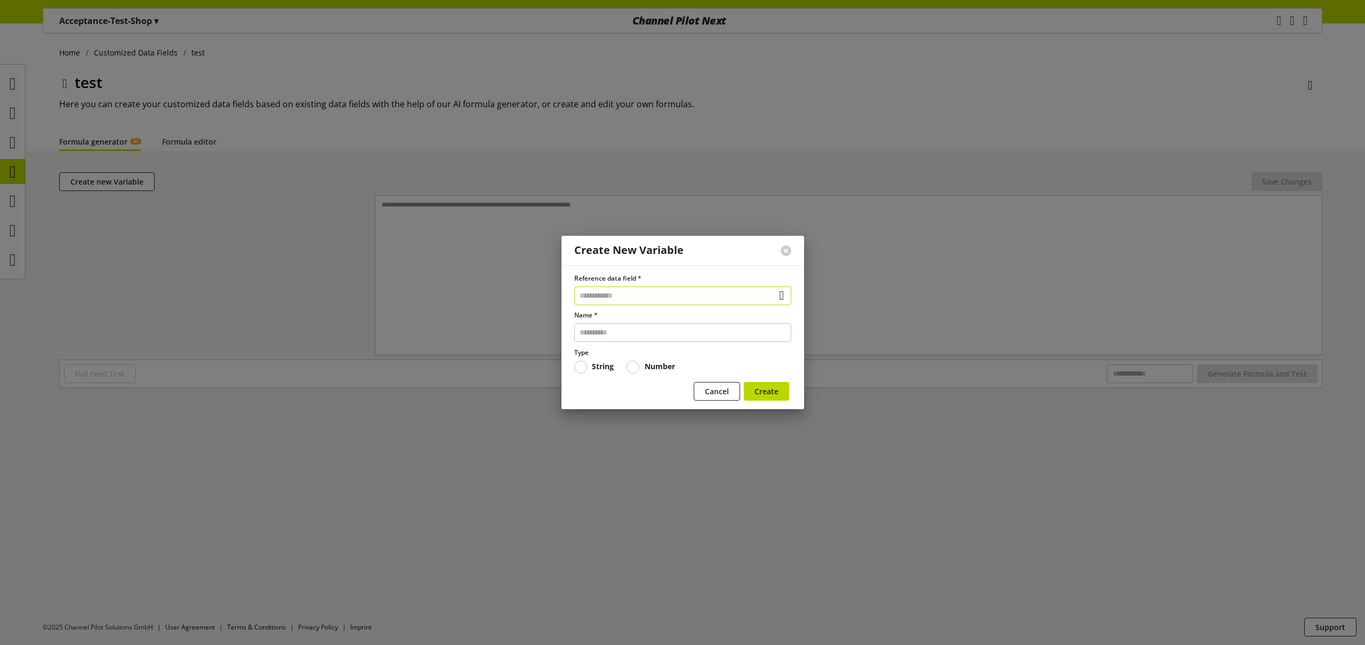
click at [626, 295] on input "text" at bounding box center [682, 295] width 217 height 19
click at [638, 358] on div "Data Fields from Feeds" at bounding box center [680, 356] width 170 height 11
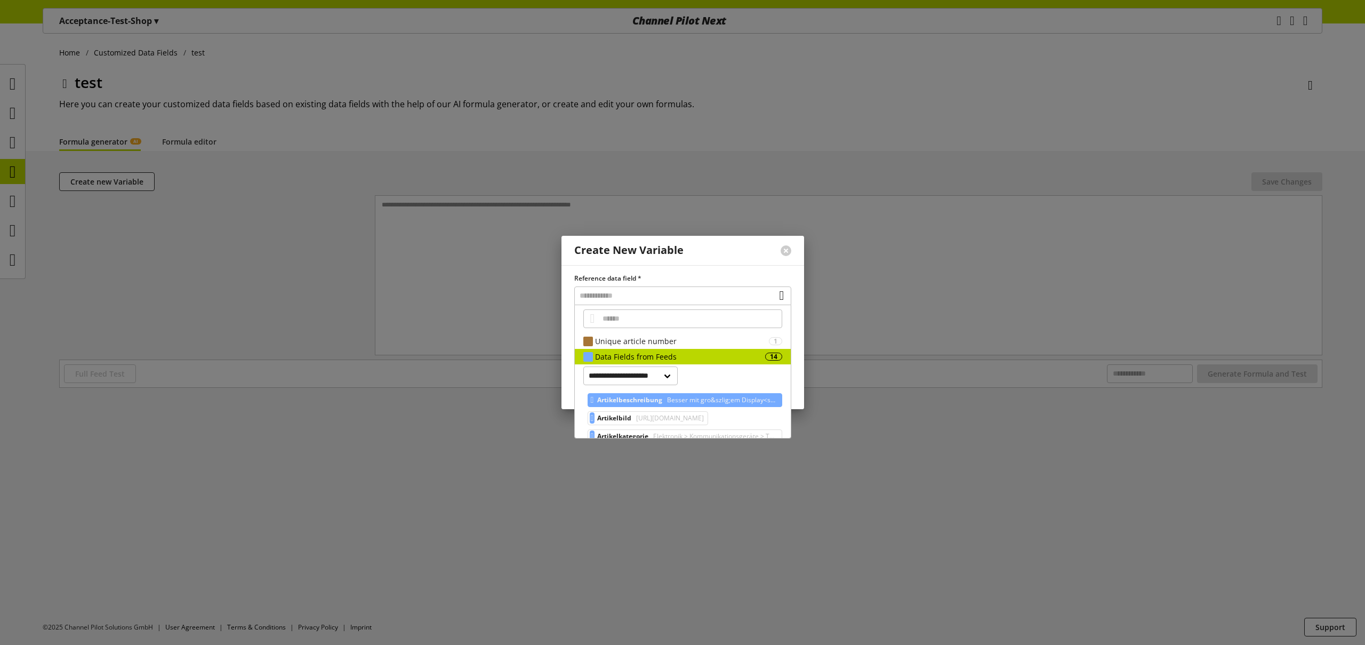
click at [644, 395] on span "Artikelbeschreibung" at bounding box center [629, 399] width 65 height 13
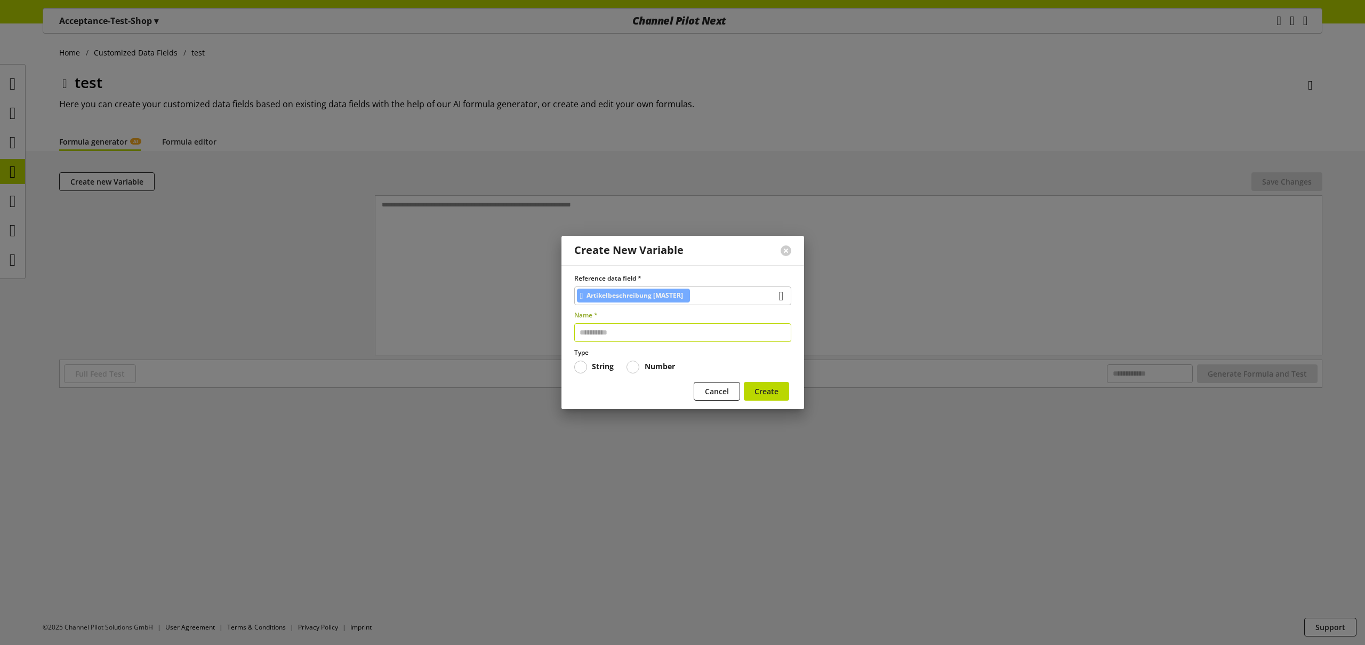
click at [603, 335] on input "text" at bounding box center [682, 332] width 217 height 19
type input "****"
click at [767, 390] on span "Create" at bounding box center [766, 390] width 24 height 11
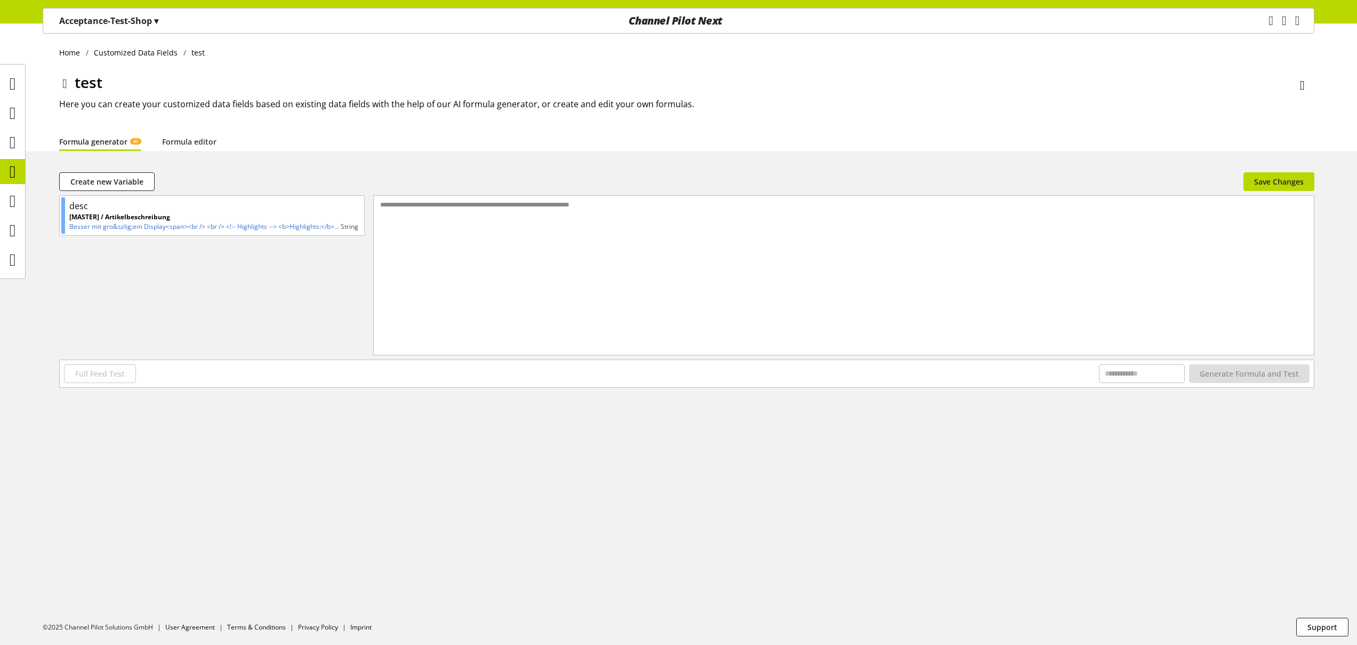
drag, startPoint x: 653, startPoint y: 215, endPoint x: 683, endPoint y: 226, distance: 31.9
click at [653, 215] on div "**********" at bounding box center [844, 262] width 940 height 132
click at [1290, 185] on span "Save Changes" at bounding box center [1279, 181] width 50 height 11
click at [194, 143] on link "Formula editor" at bounding box center [189, 141] width 54 height 11
click at [435, 215] on div at bounding box center [852, 275] width 922 height 159
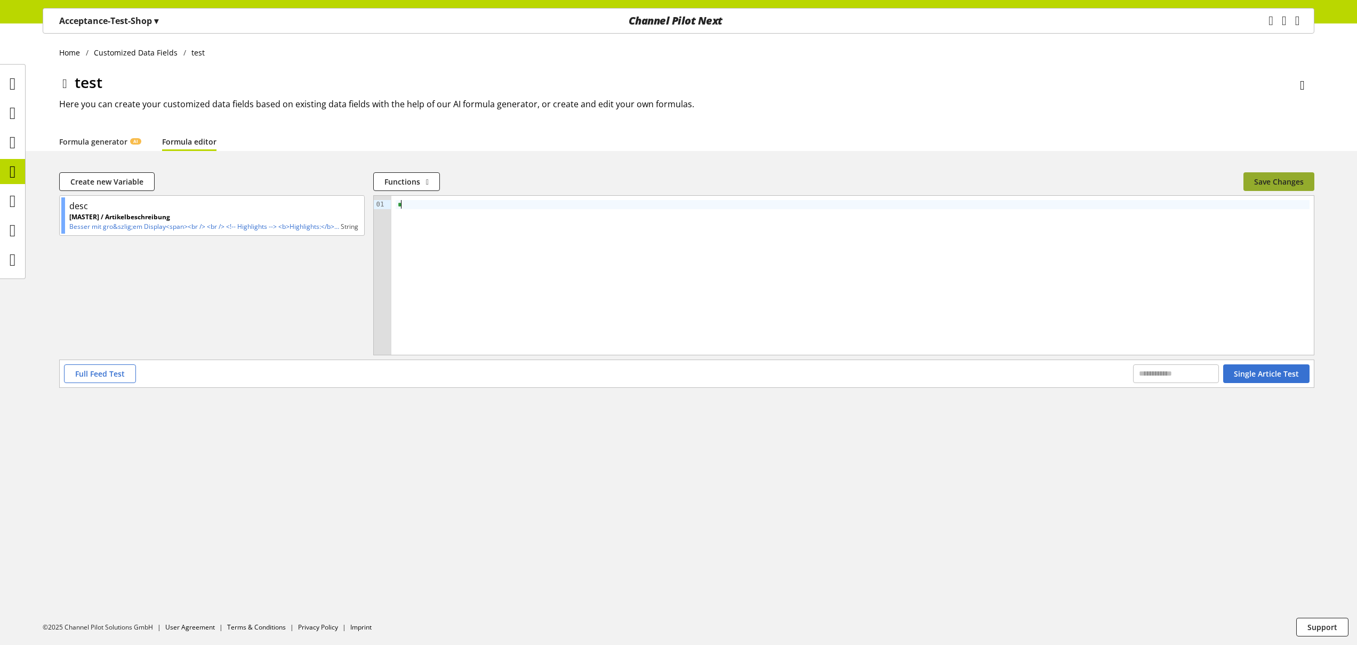
click at [1274, 176] on span "Save Changes" at bounding box center [1279, 181] width 50 height 11
click at [10, 168] on icon at bounding box center [13, 171] width 6 height 21
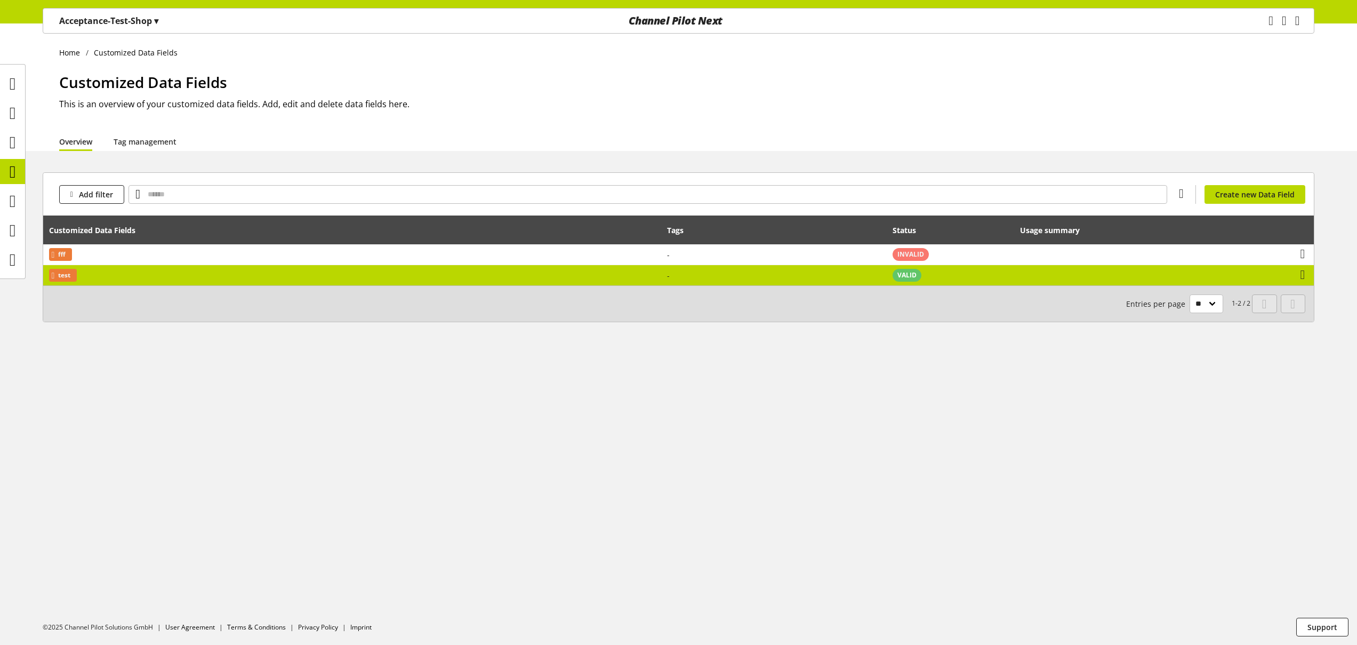
click at [653, 278] on td "test" at bounding box center [352, 275] width 618 height 20
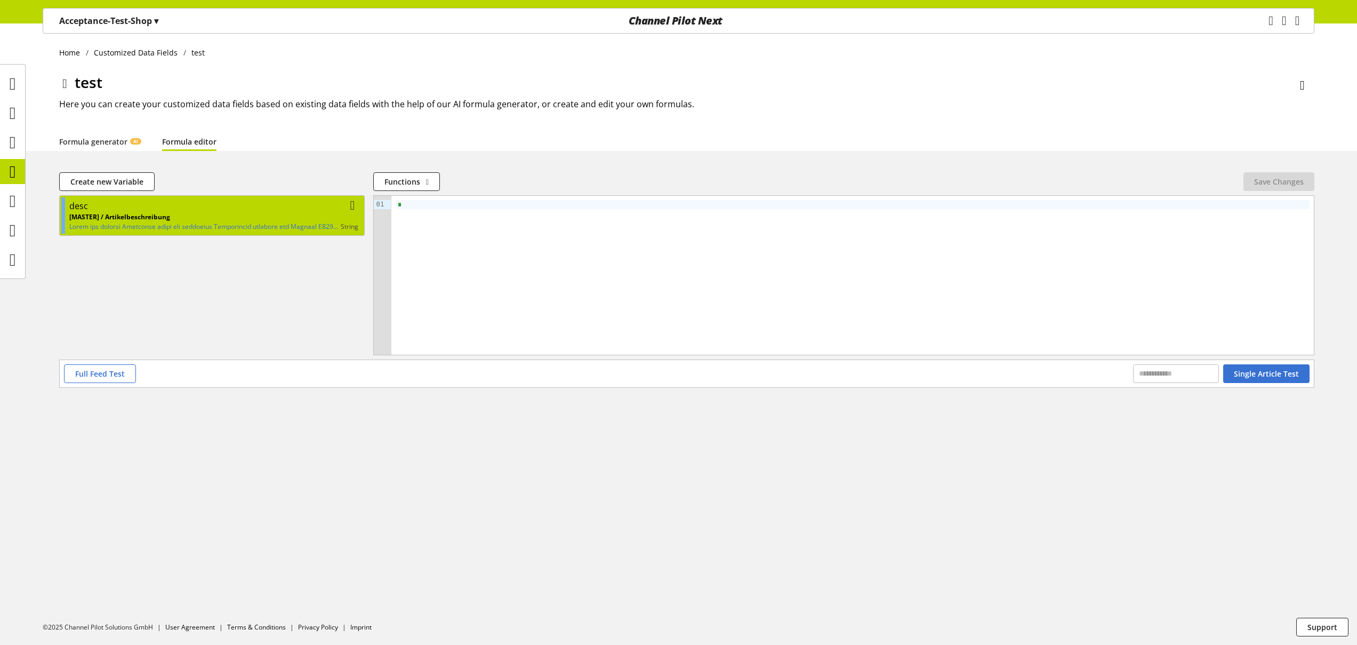
click at [212, 213] on p "[MASTER] / Artikelbeschreibung" at bounding box center [204, 217] width 271 height 10
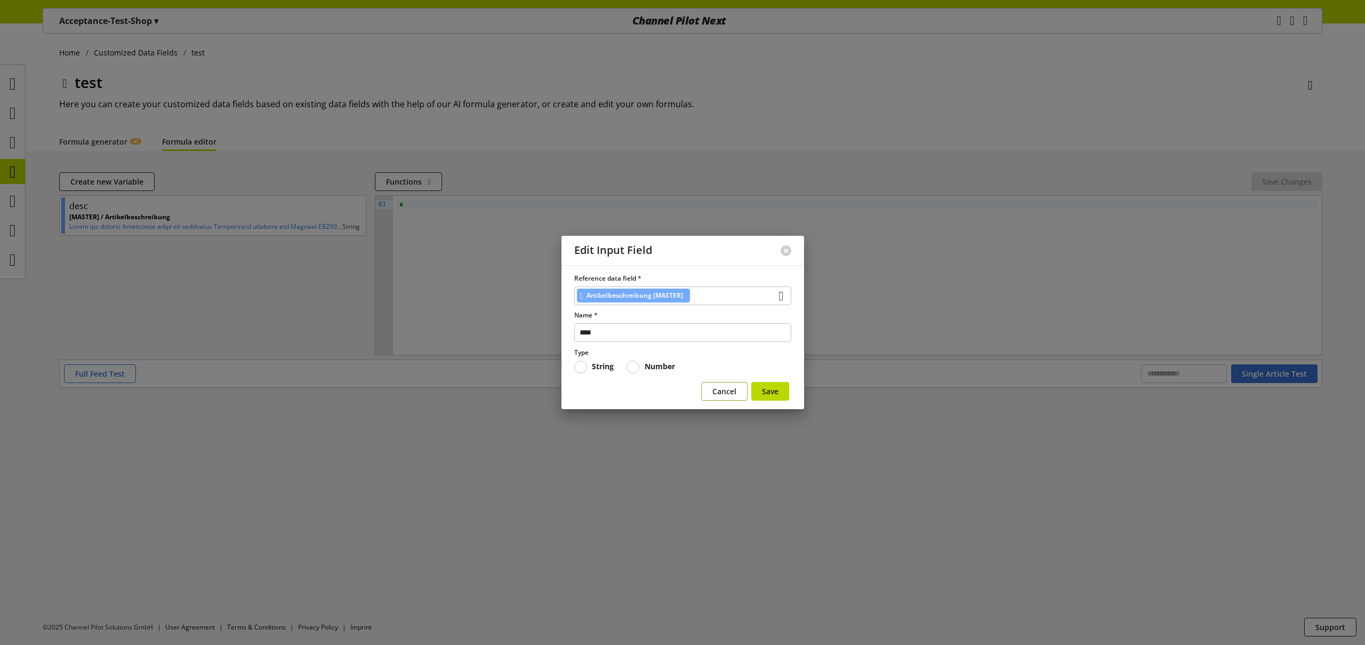
click at [718, 390] on span "Cancel" at bounding box center [724, 390] width 24 height 11
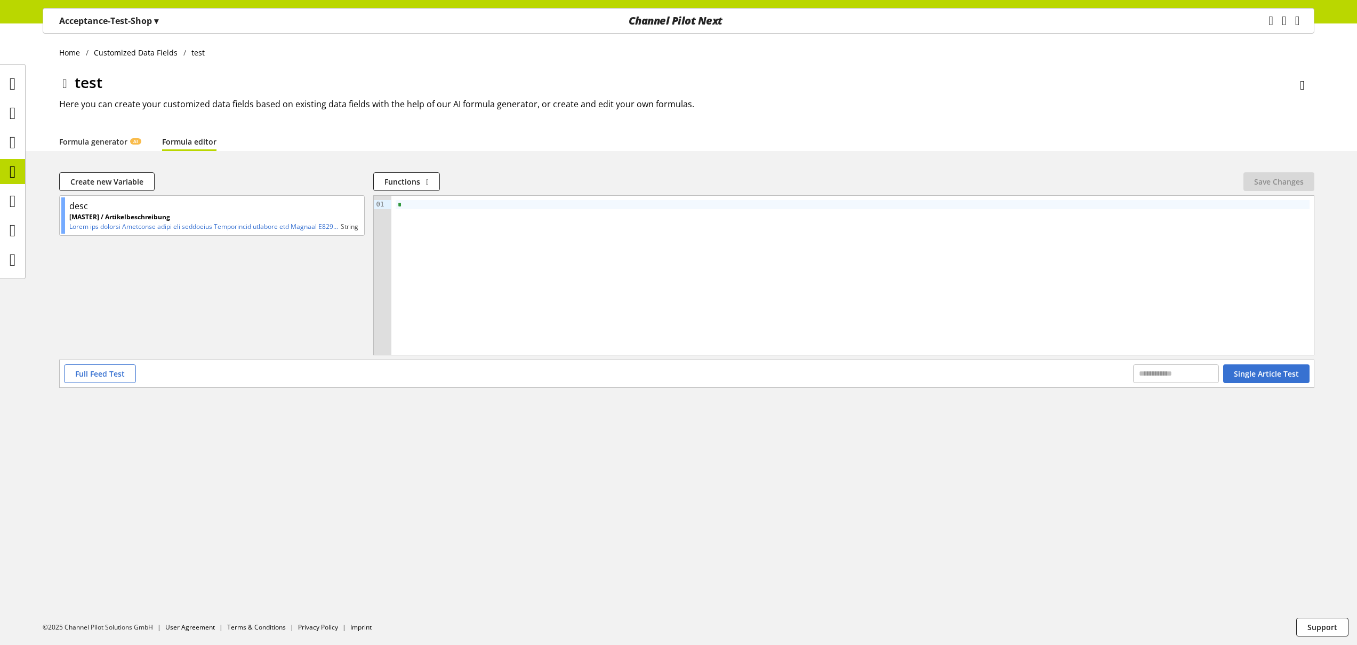
click at [67, 82] on icon at bounding box center [64, 83] width 5 height 19
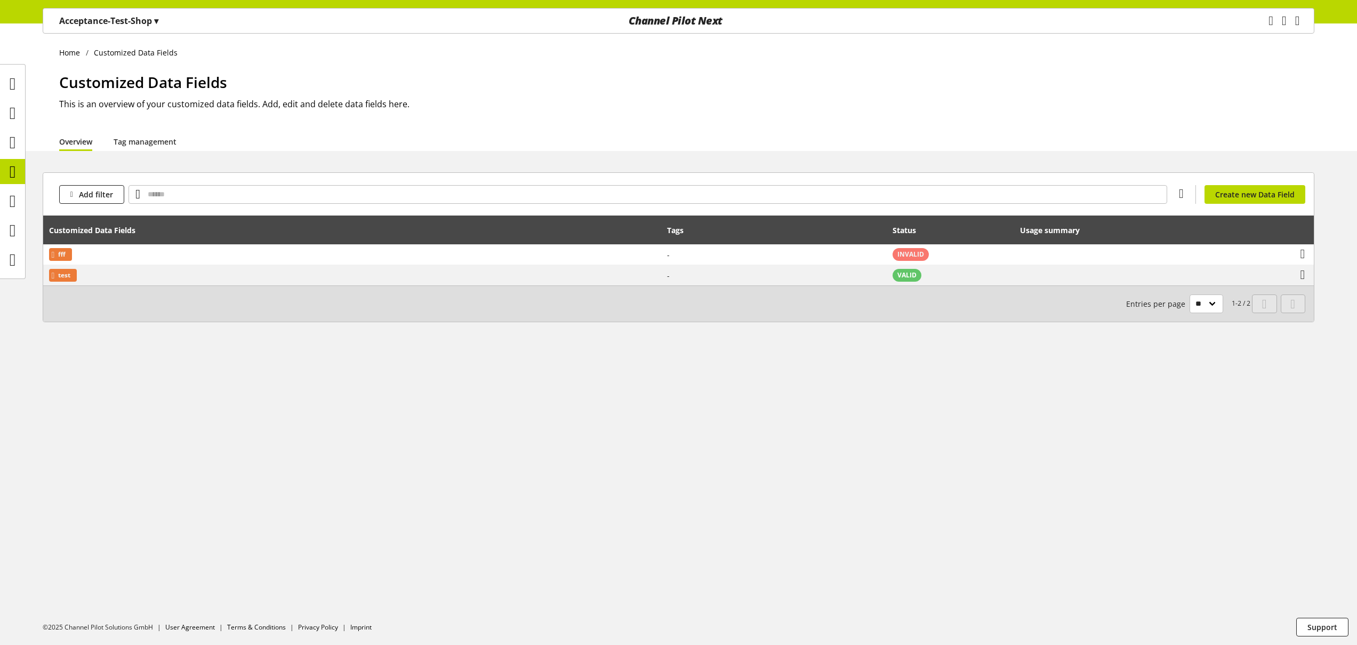
click at [123, 25] on p "Acceptance-Test-Shop ▾" at bounding box center [108, 20] width 99 height 13
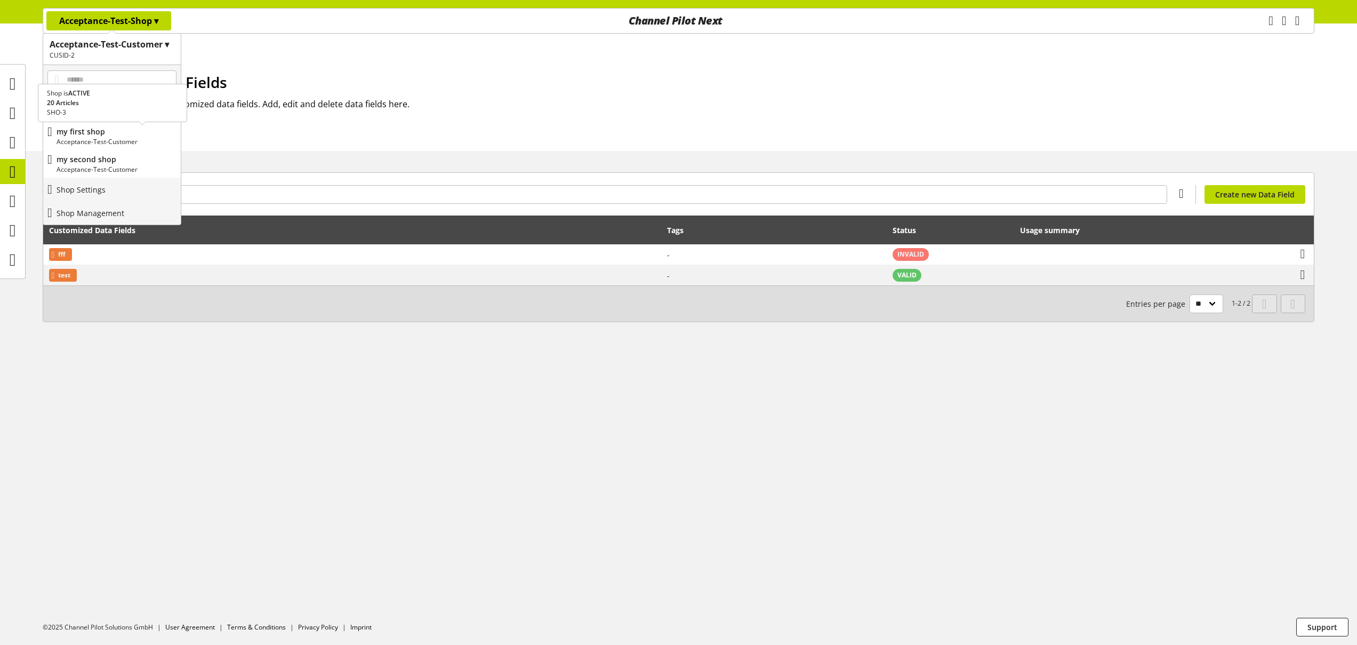
click at [109, 138] on p "Acceptance-Test-Customer" at bounding box center [117, 142] width 120 height 10
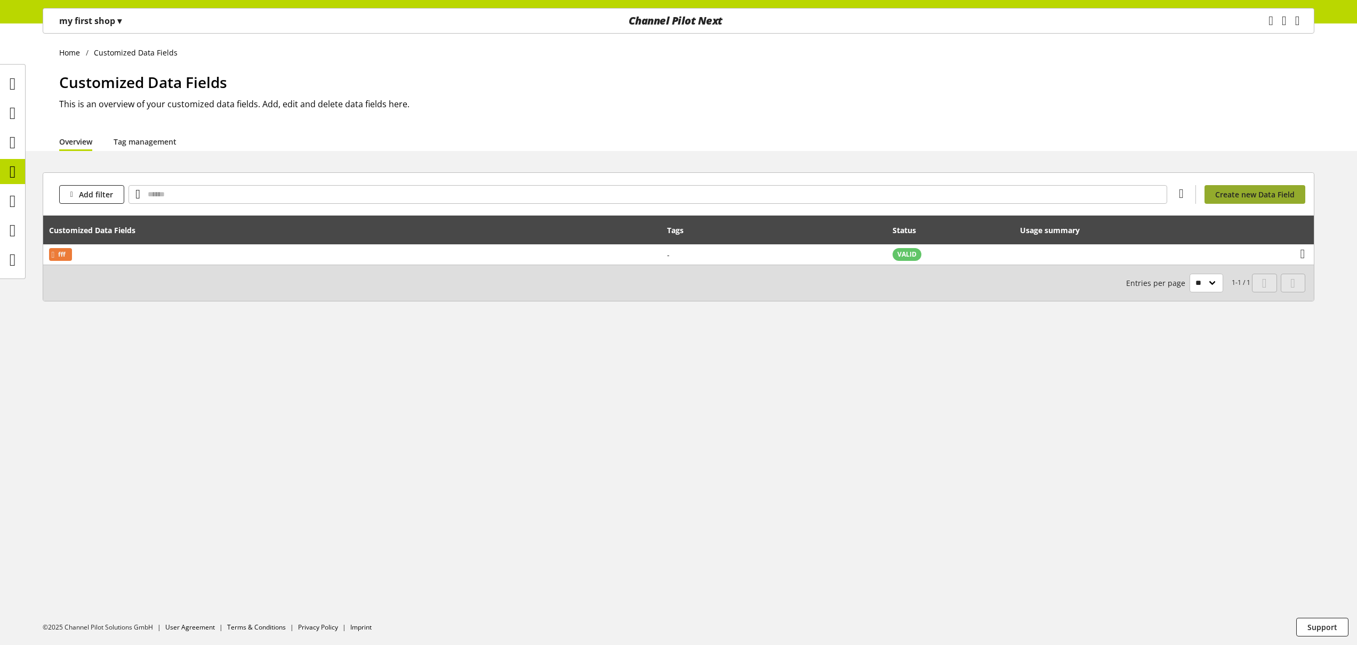
click at [1253, 196] on span "Create new Data Field" at bounding box center [1254, 194] width 79 height 11
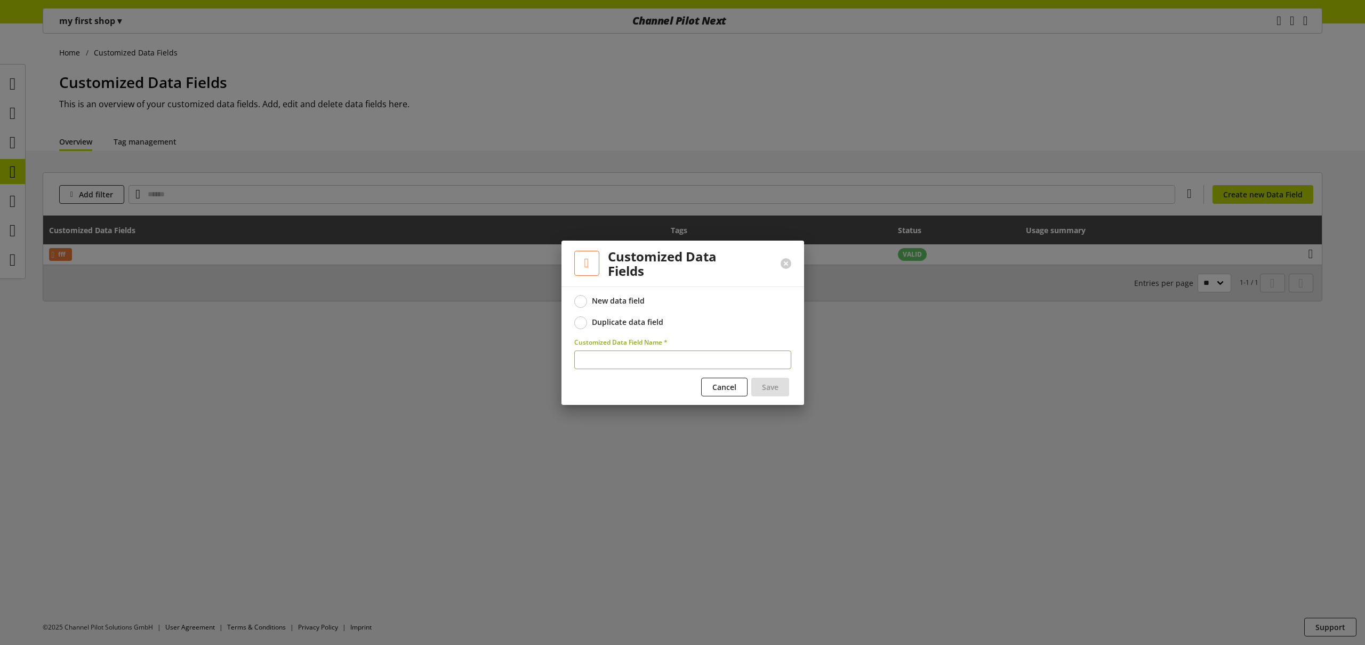
click at [635, 321] on div "Duplicate data field" at bounding box center [627, 322] width 71 height 10
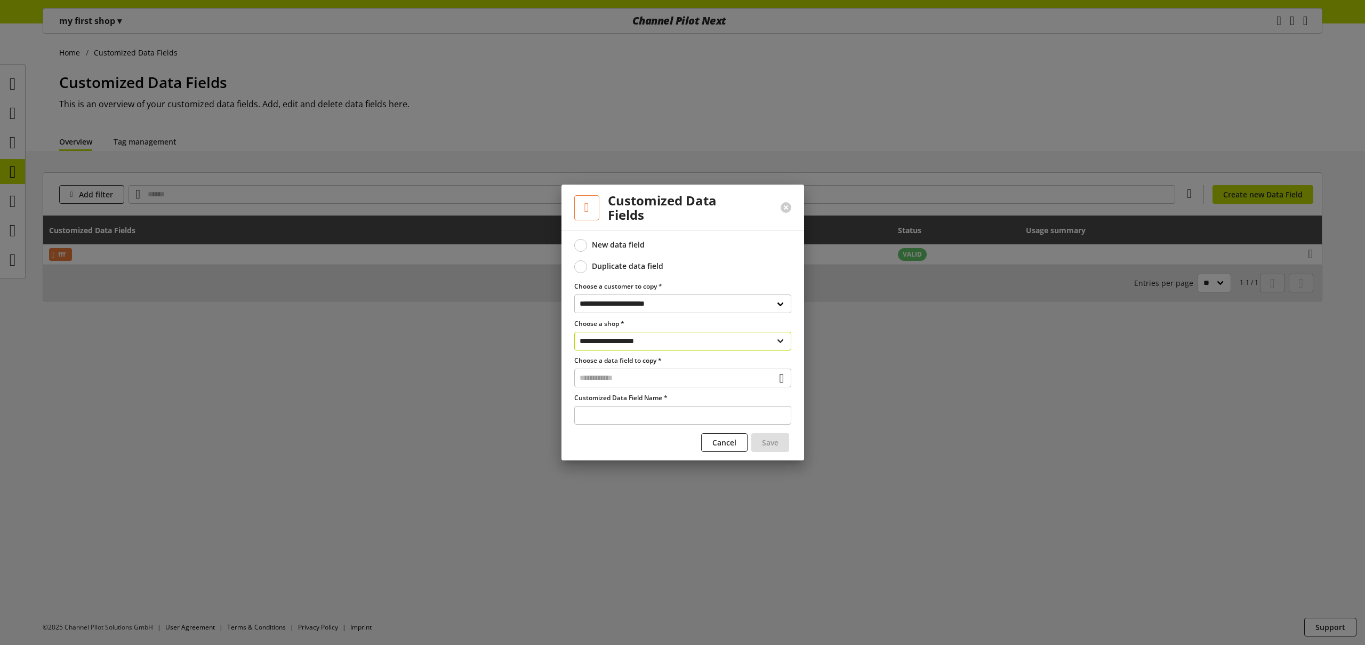
click at [629, 343] on select "**********" at bounding box center [682, 341] width 217 height 19
select select "**********"
click at [574, 332] on select "**********" at bounding box center [682, 341] width 217 height 19
click at [636, 378] on input "text" at bounding box center [682, 377] width 217 height 19
drag, startPoint x: 625, startPoint y: 423, endPoint x: 633, endPoint y: 425, distance: 8.8
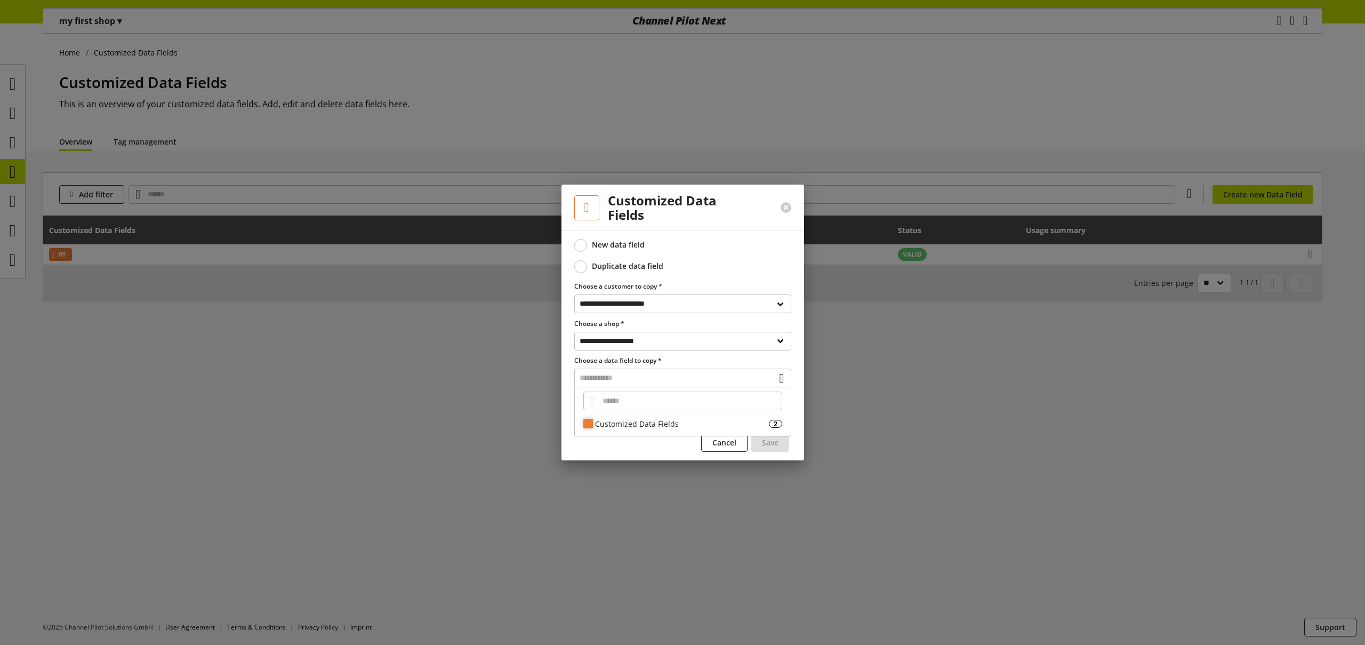
click at [625, 424] on div "Customized Data Fields" at bounding box center [682, 423] width 174 height 11
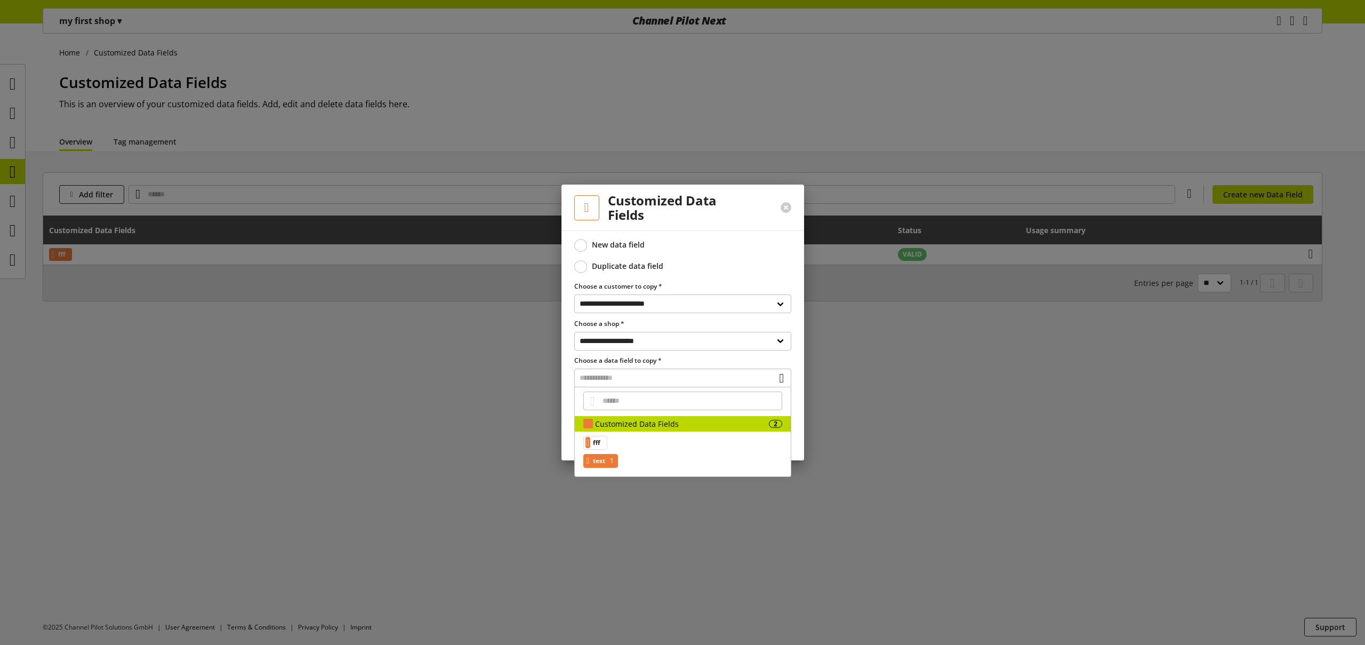
click at [605, 452] on span "test" at bounding box center [599, 460] width 12 height 13
type input "****"
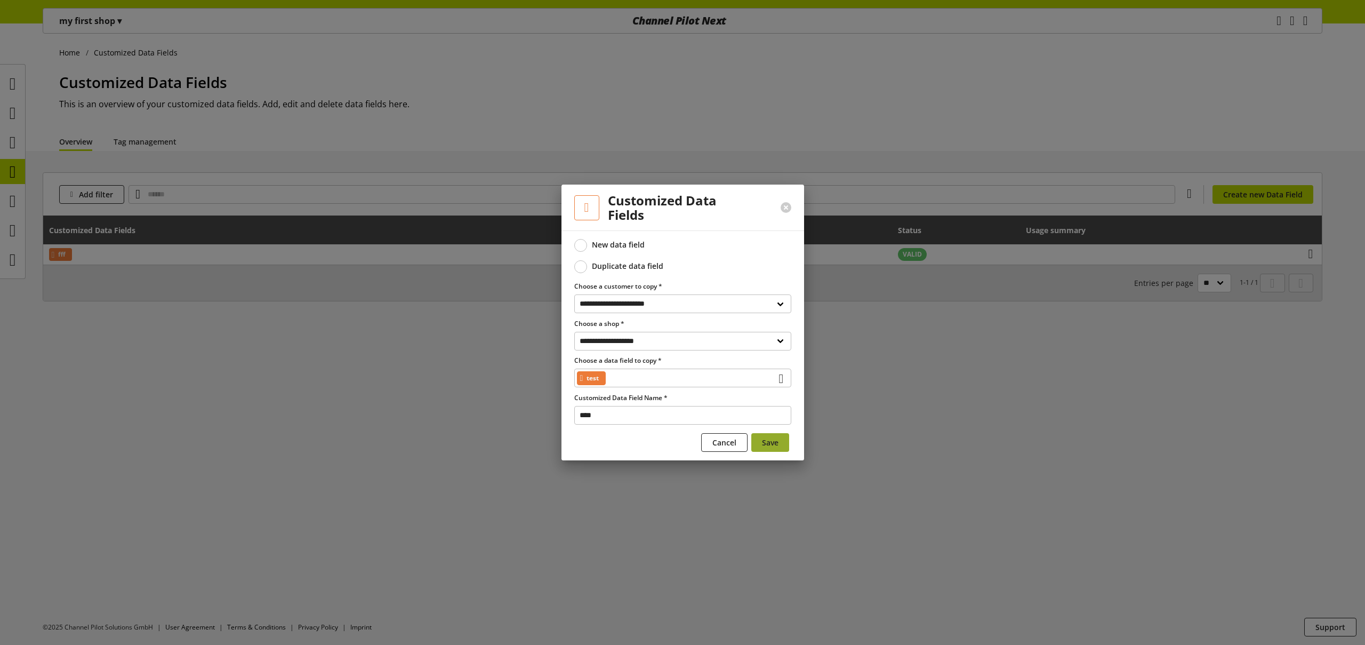
click at [772, 438] on span "Save" at bounding box center [770, 442] width 17 height 11
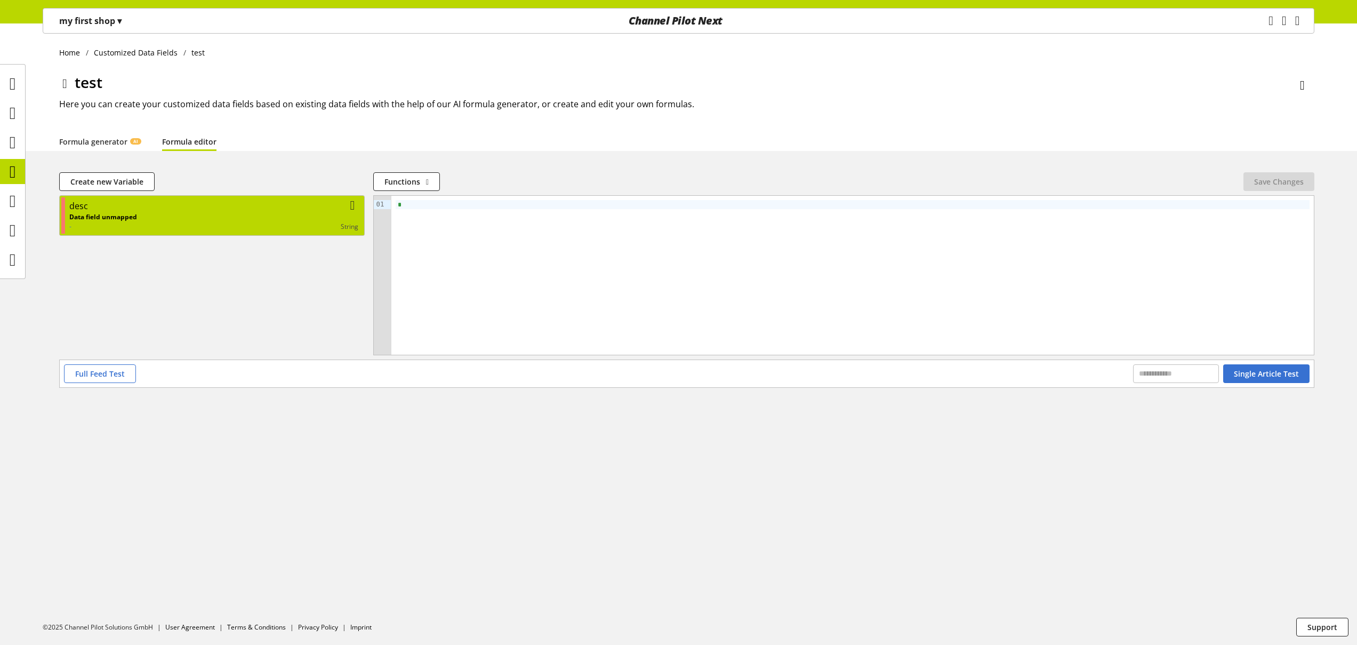
click at [165, 222] on div "string" at bounding box center [247, 227] width 221 height 10
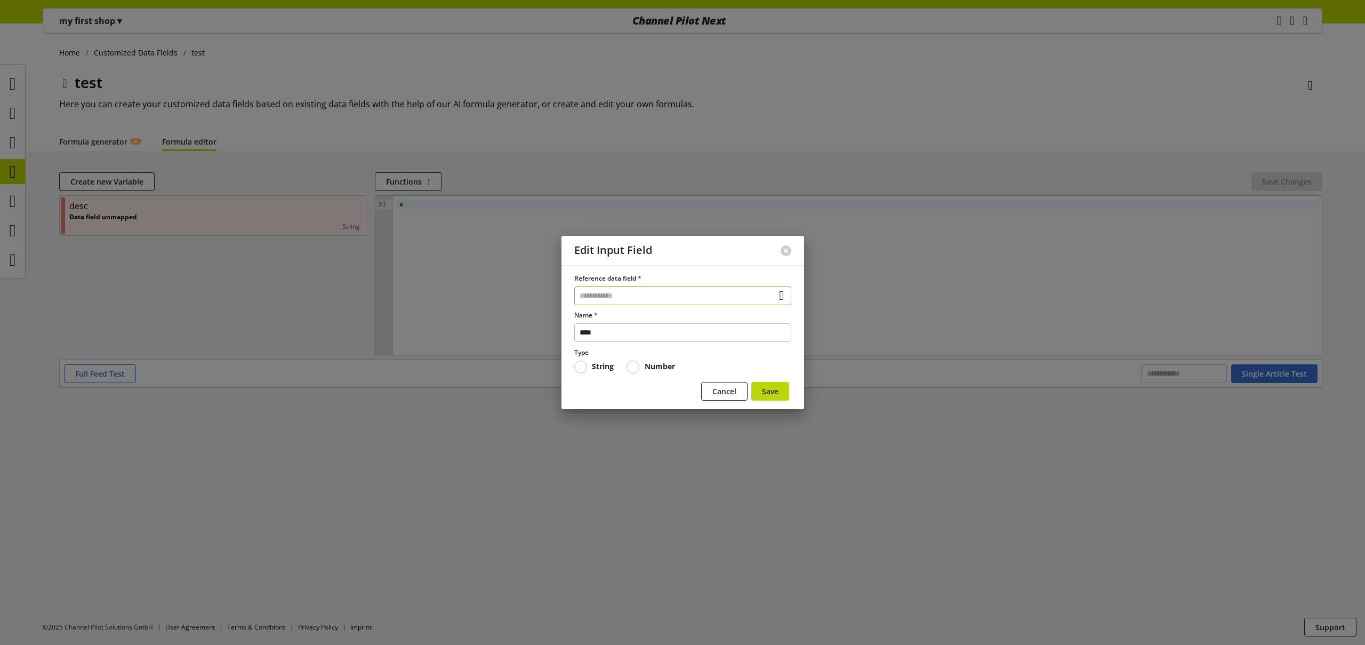
click at [603, 294] on input "text" at bounding box center [682, 295] width 217 height 19
click at [629, 351] on div "Data Fields from Feeds" at bounding box center [680, 356] width 170 height 11
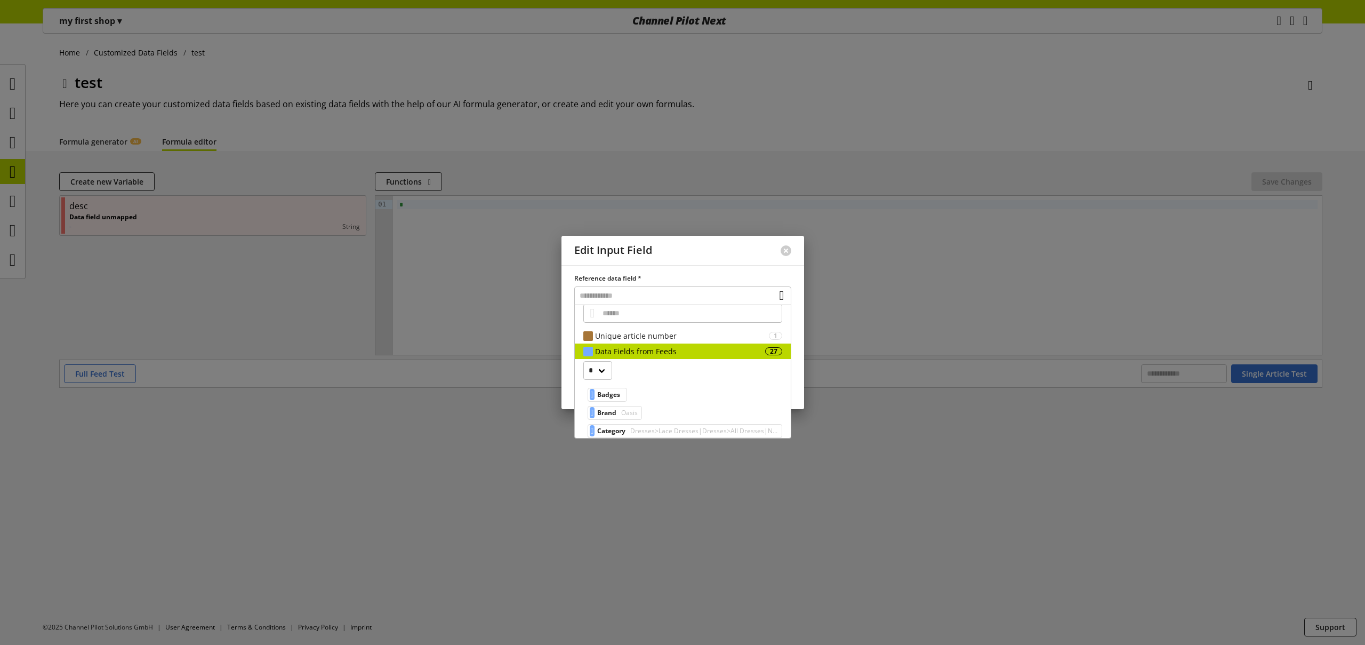
scroll to position [58, 0]
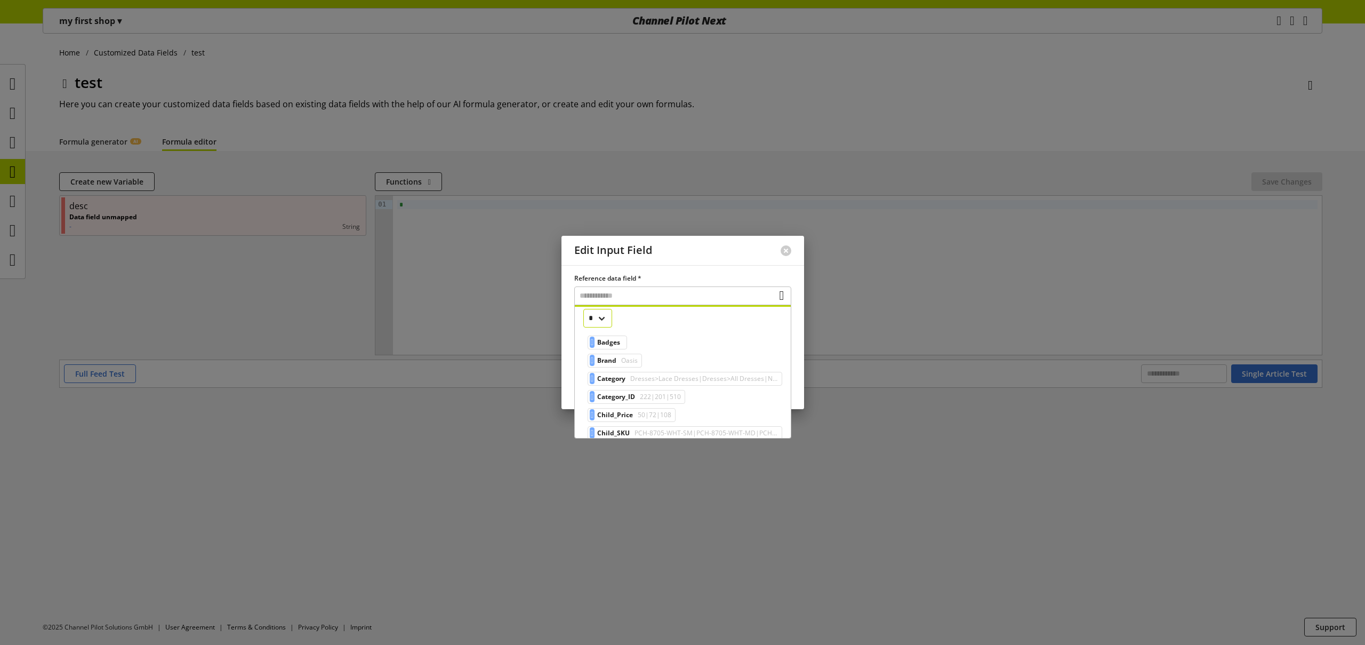
click at [598, 321] on select "*" at bounding box center [597, 318] width 29 height 19
click at [632, 355] on span "Oasis" at bounding box center [628, 360] width 19 height 13
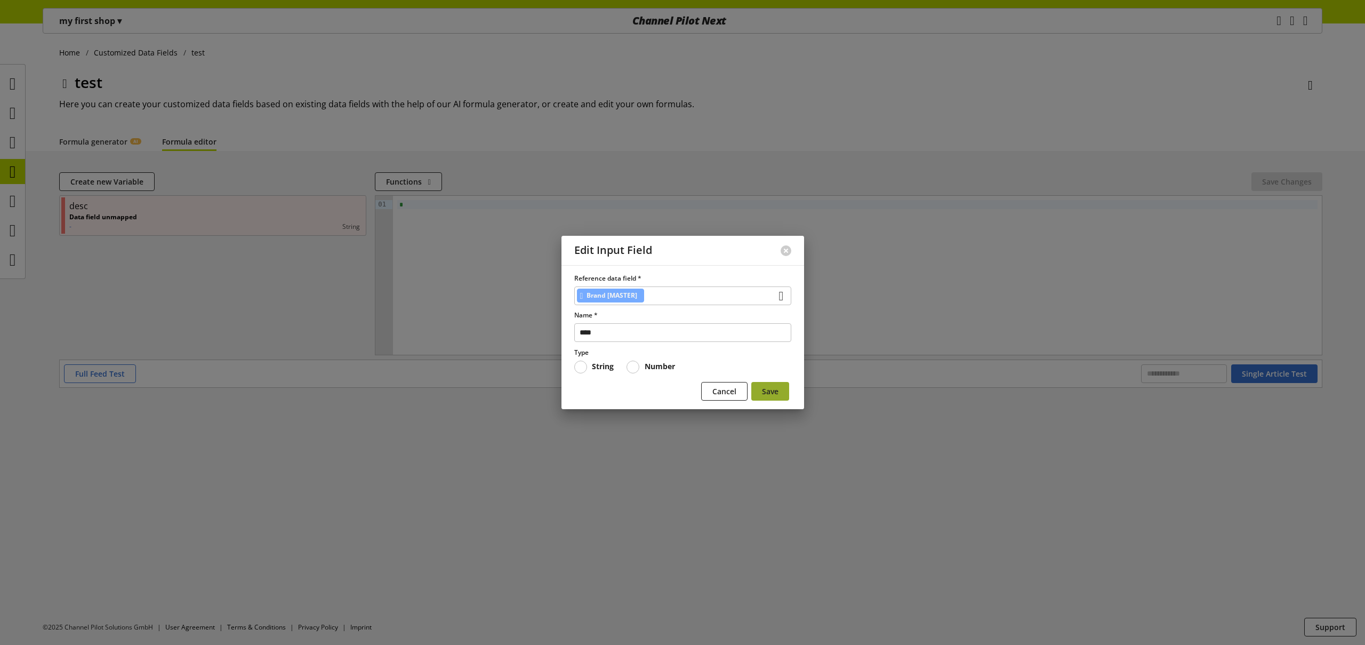
click at [770, 390] on span "Save" at bounding box center [770, 390] width 17 height 11
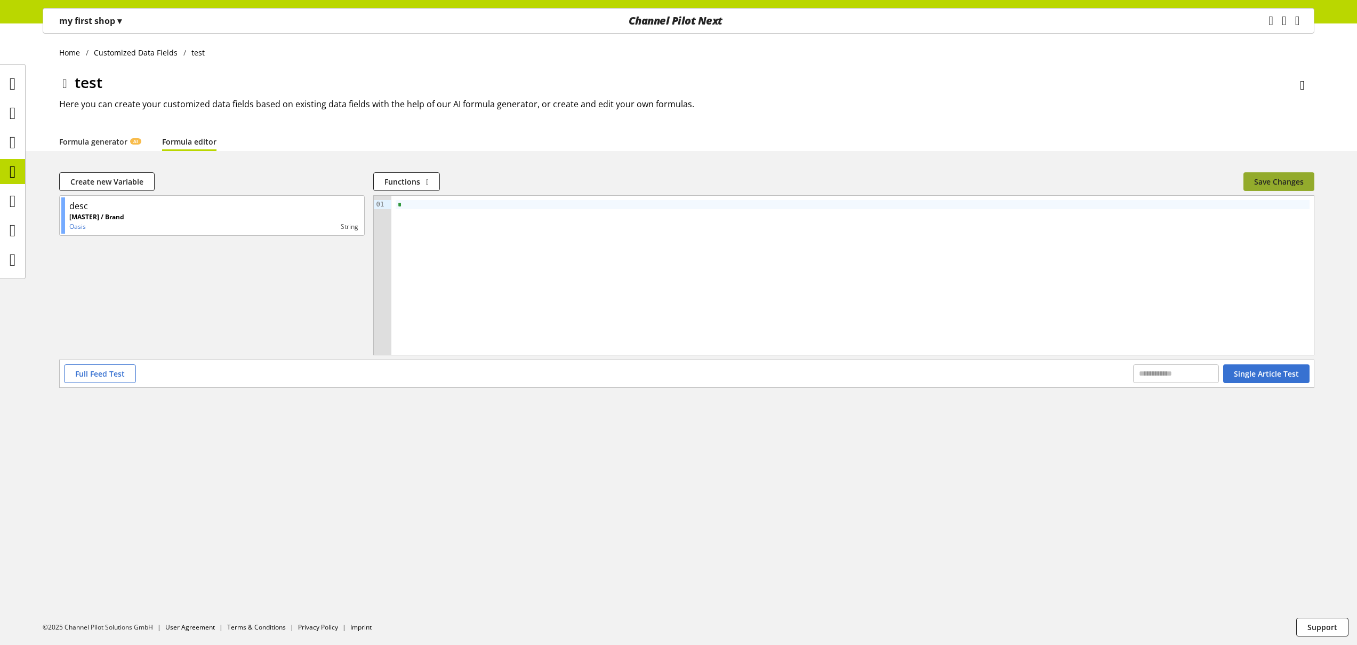
click at [1295, 180] on span "Save Changes" at bounding box center [1279, 181] width 50 height 11
click at [16, 168] on icon at bounding box center [13, 171] width 6 height 21
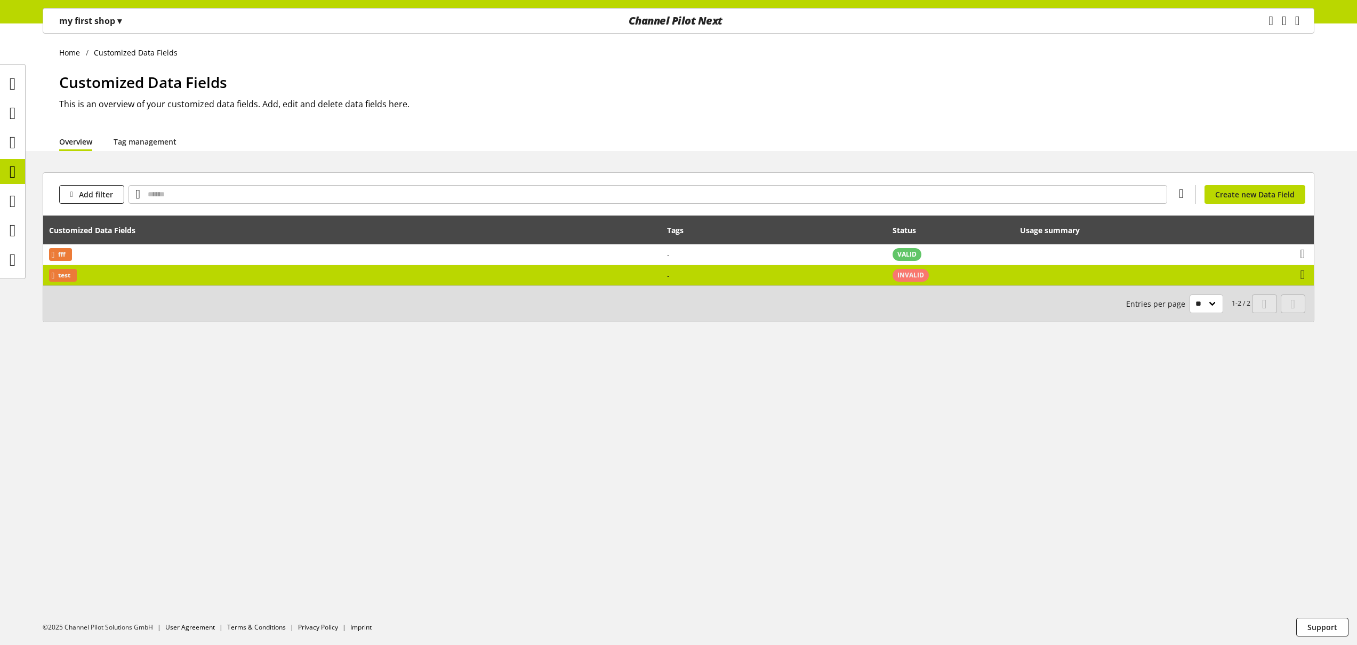
click at [611, 275] on td "test" at bounding box center [352, 275] width 618 height 20
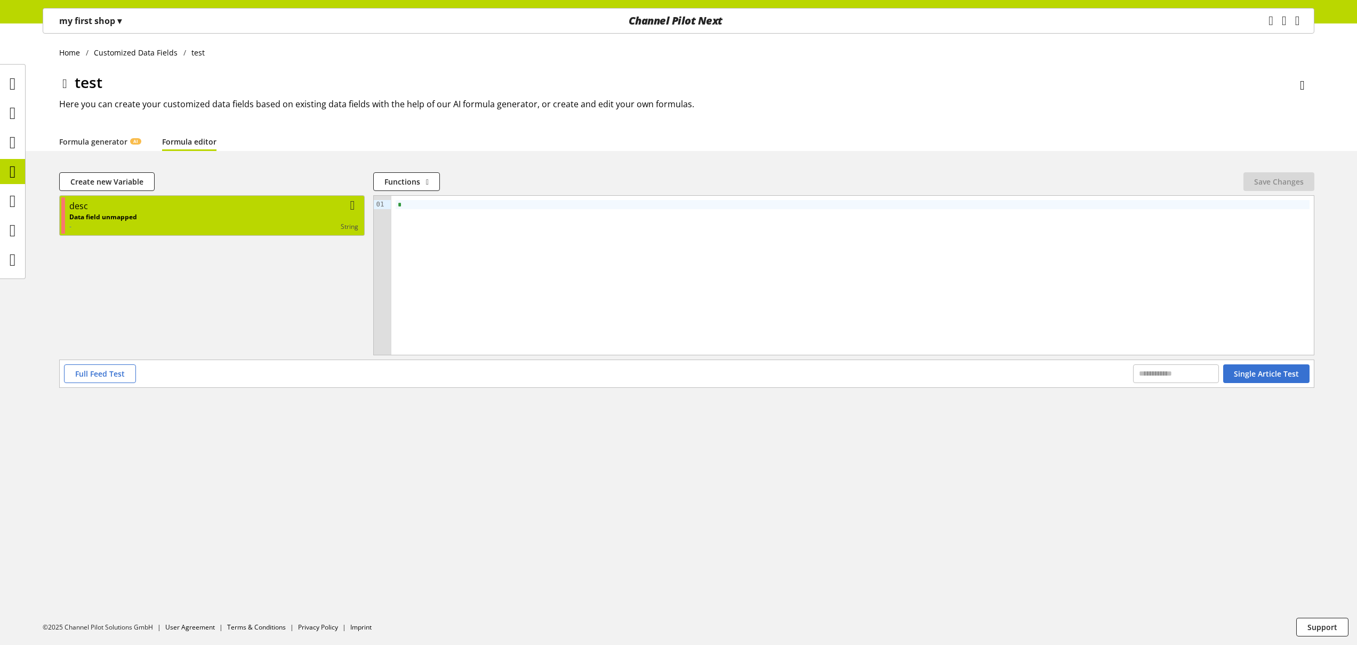
click at [219, 220] on div "Data field unmapped - string" at bounding box center [213, 221] width 289 height 19
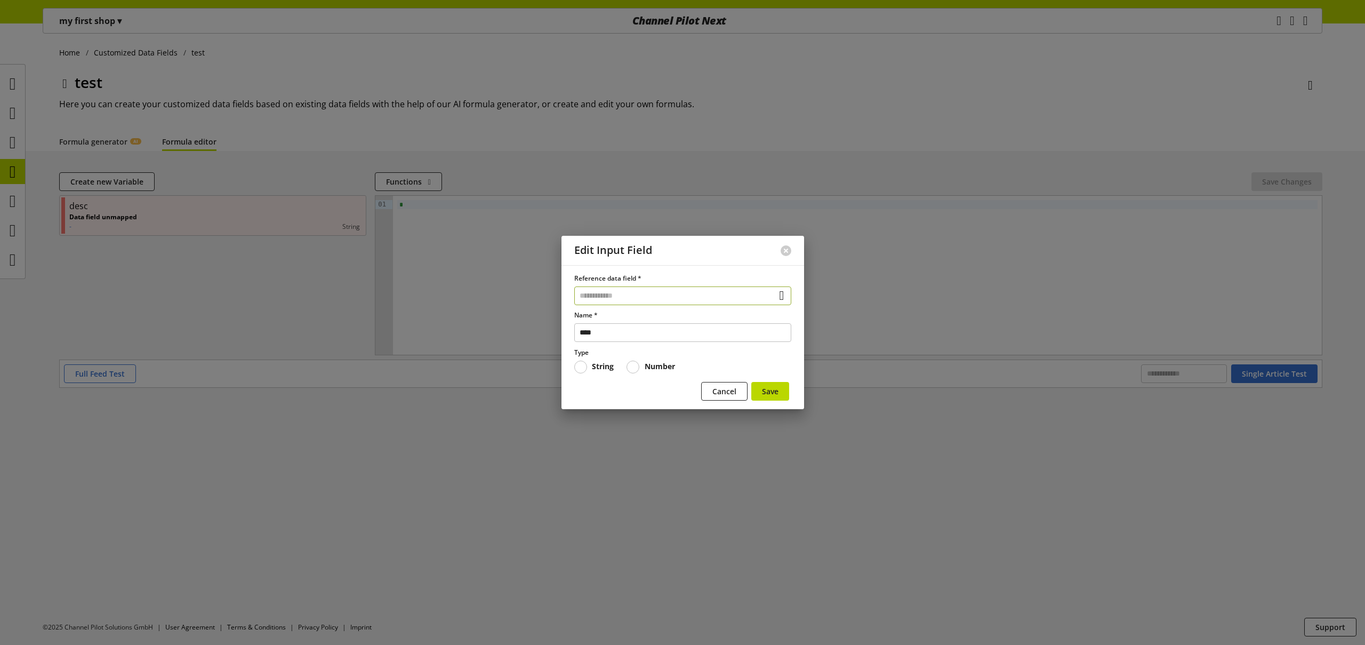
click at [667, 299] on input "text" at bounding box center [682, 295] width 217 height 19
click at [668, 353] on div "Data Fields from Feeds" at bounding box center [680, 356] width 170 height 11
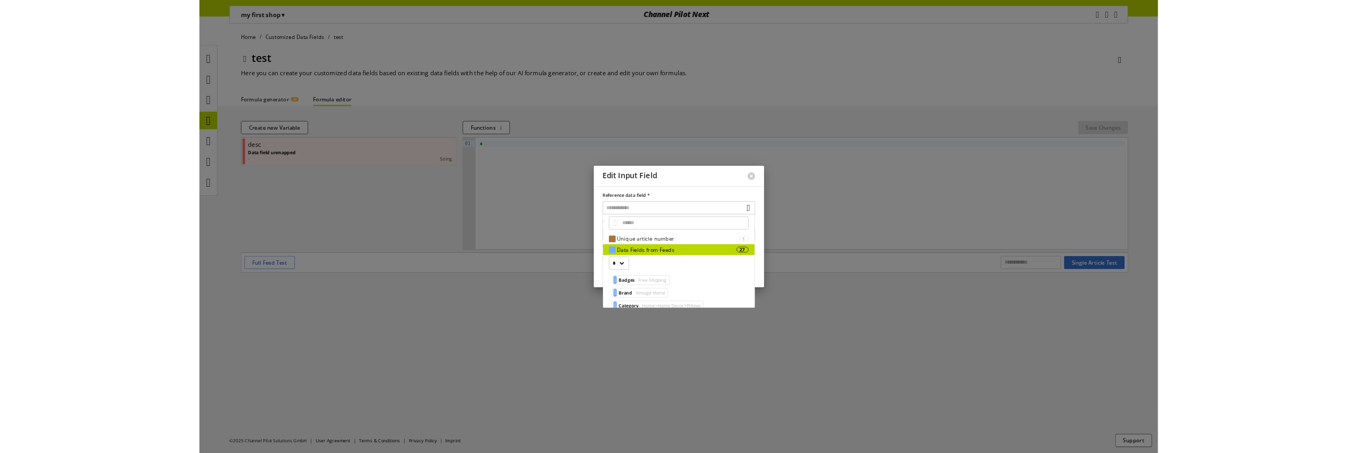
scroll to position [2, 0]
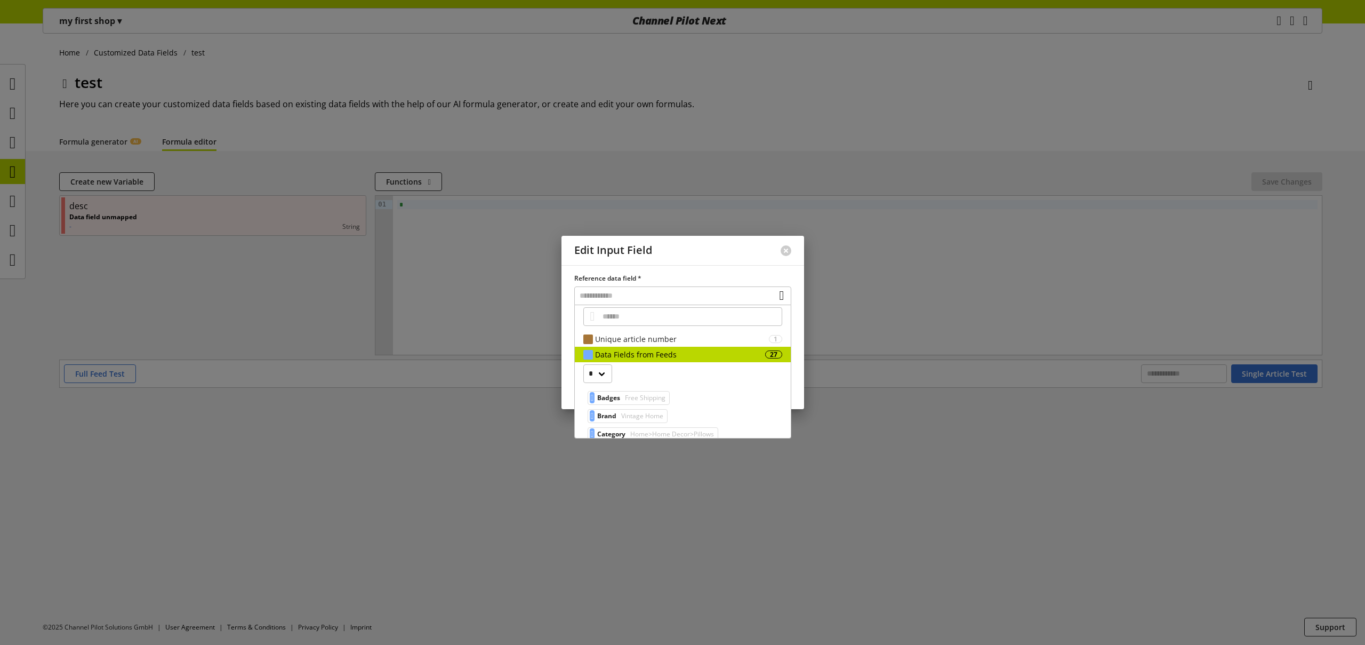
click at [630, 410] on span "Vintage Home" at bounding box center [641, 415] width 44 height 13
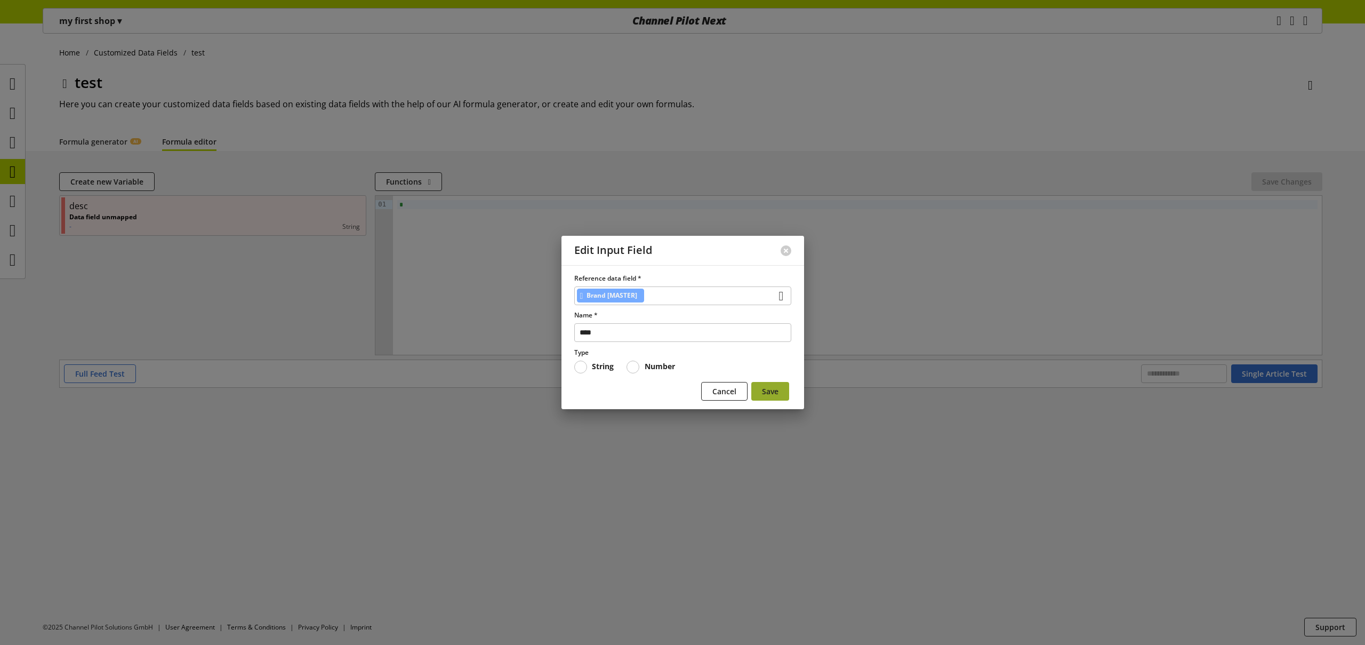
click at [764, 390] on span "Save" at bounding box center [770, 390] width 17 height 11
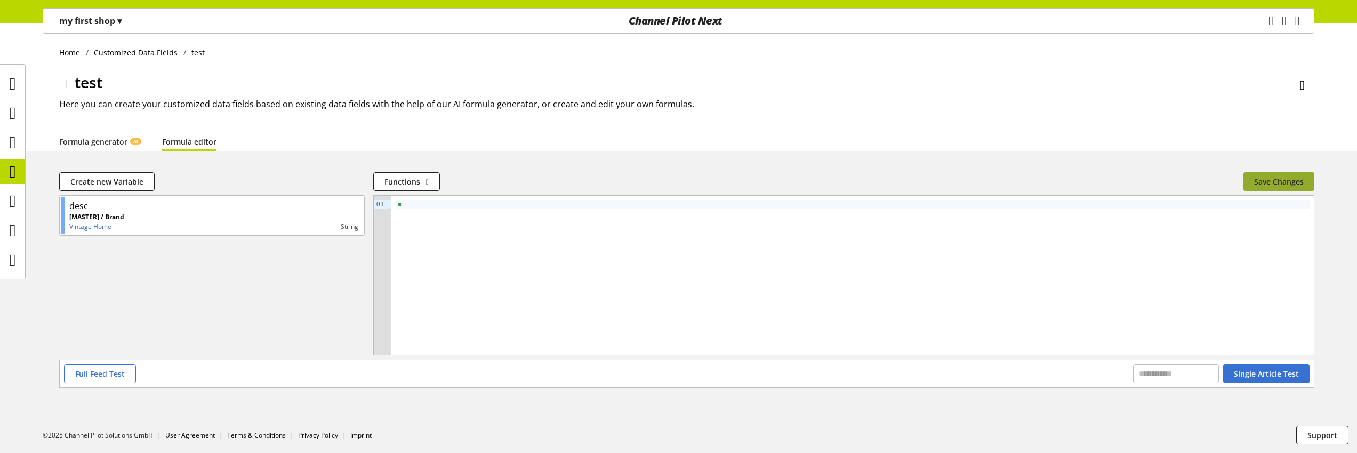
click at [1278, 180] on span "Save Changes" at bounding box center [1279, 181] width 50 height 11
click at [239, 165] on div "Home Customized Data Fields test test Here you can create your customized data …" at bounding box center [678, 237] width 1357 height 429
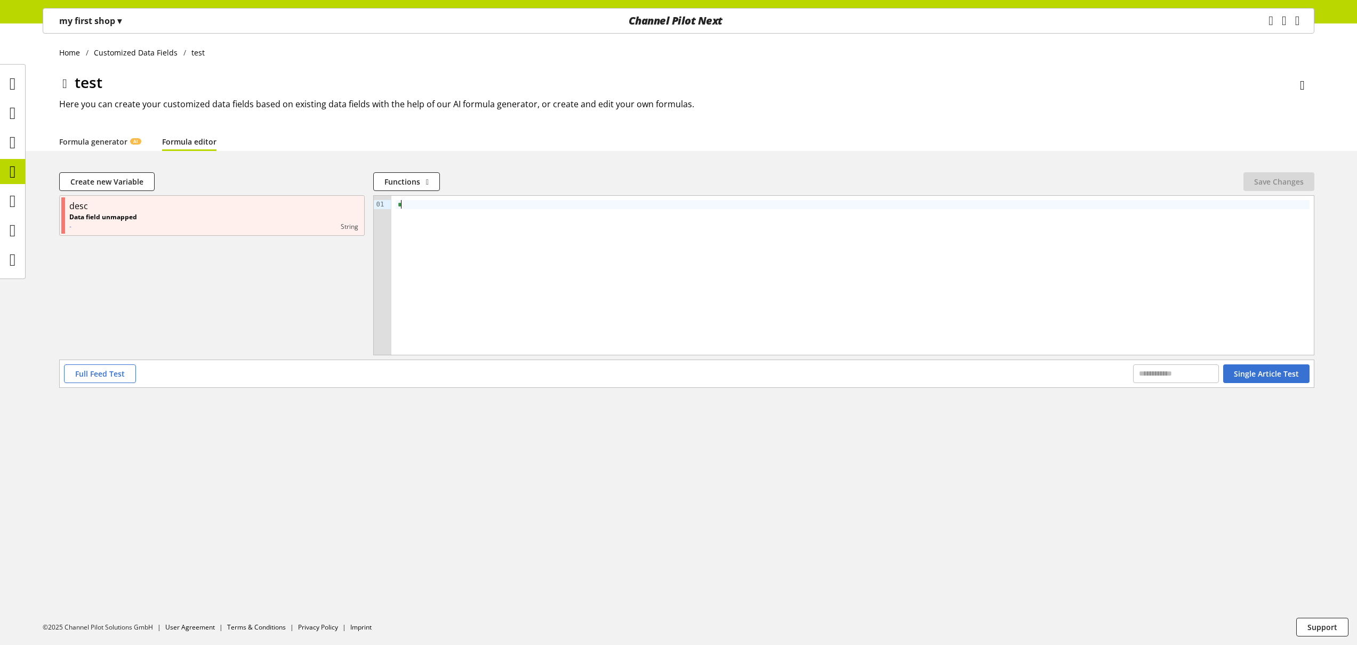
click at [574, 274] on div "*" at bounding box center [852, 275] width 922 height 159
click at [504, 452] on div "Home Customized Data Fields test test Here you can create your customized data …" at bounding box center [678, 333] width 1357 height 621
click at [551, 452] on div "Home Customized Data Fields test test Here you can create your customized data …" at bounding box center [678, 333] width 1357 height 621
